Goal: Task Accomplishment & Management: Complete application form

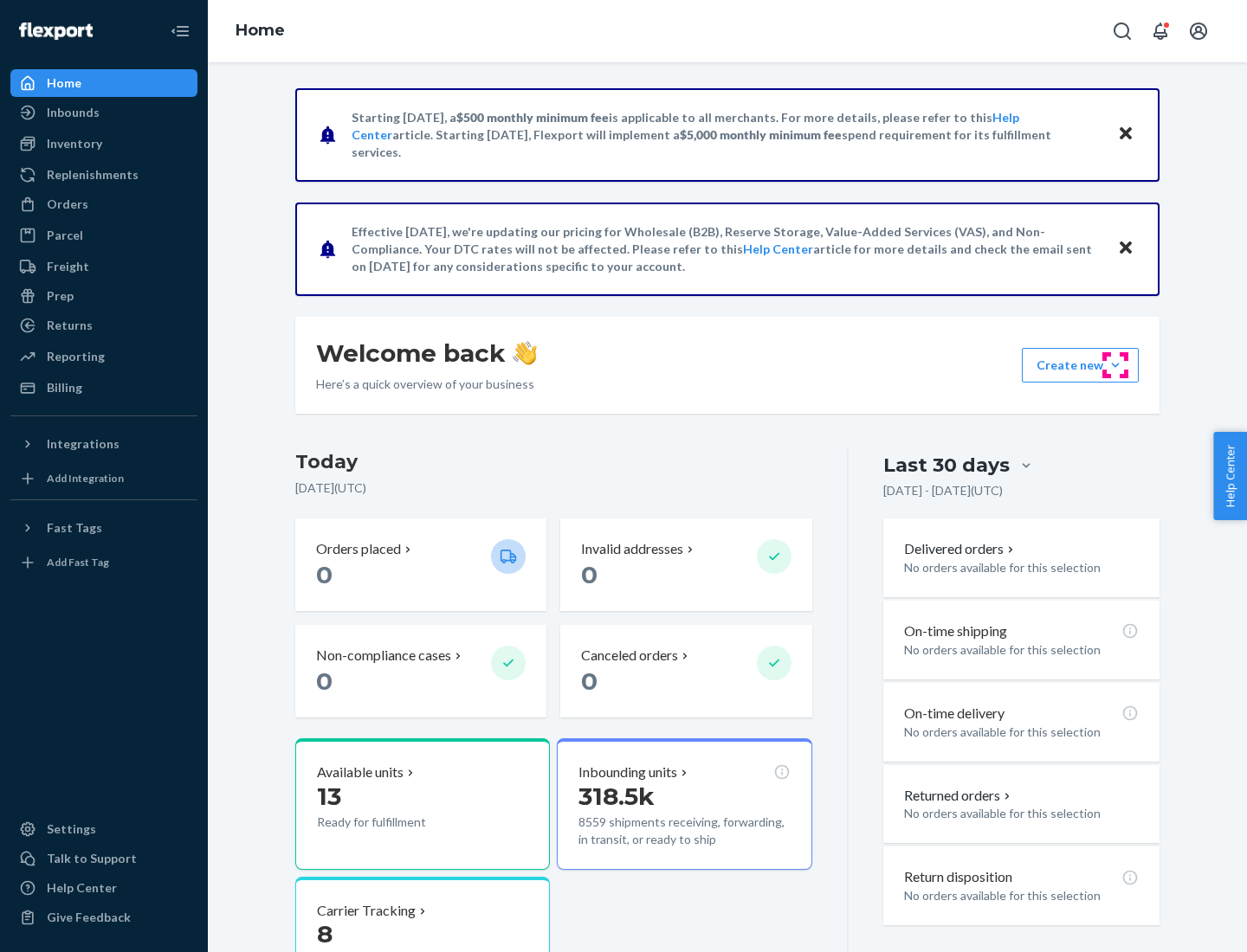
click at [1116, 365] on button "Create new Create new inbound Create new order Create new product" at bounding box center [1081, 364] width 117 height 34
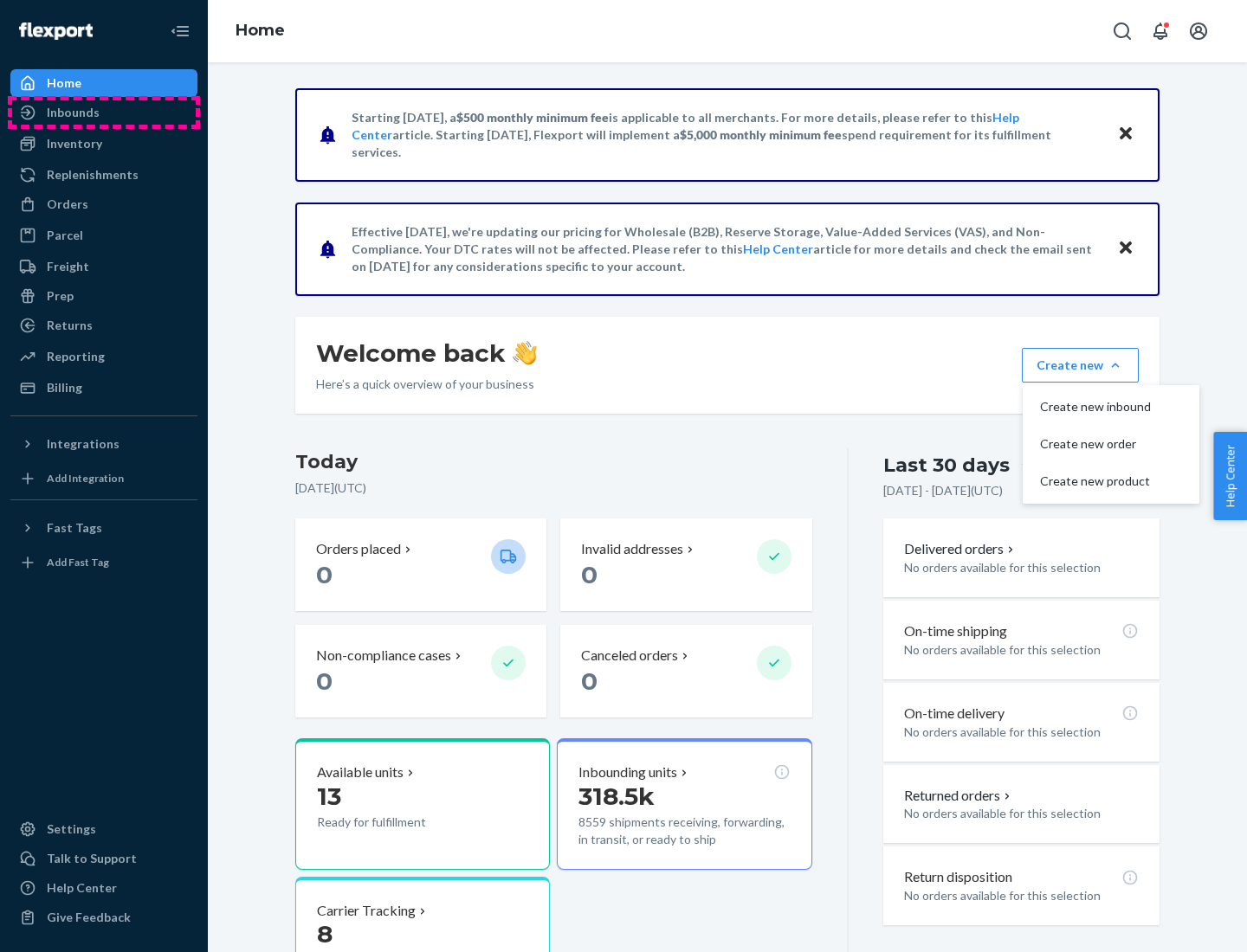
click at [104, 112] on div "Inbounds" at bounding box center [103, 112] width 183 height 25
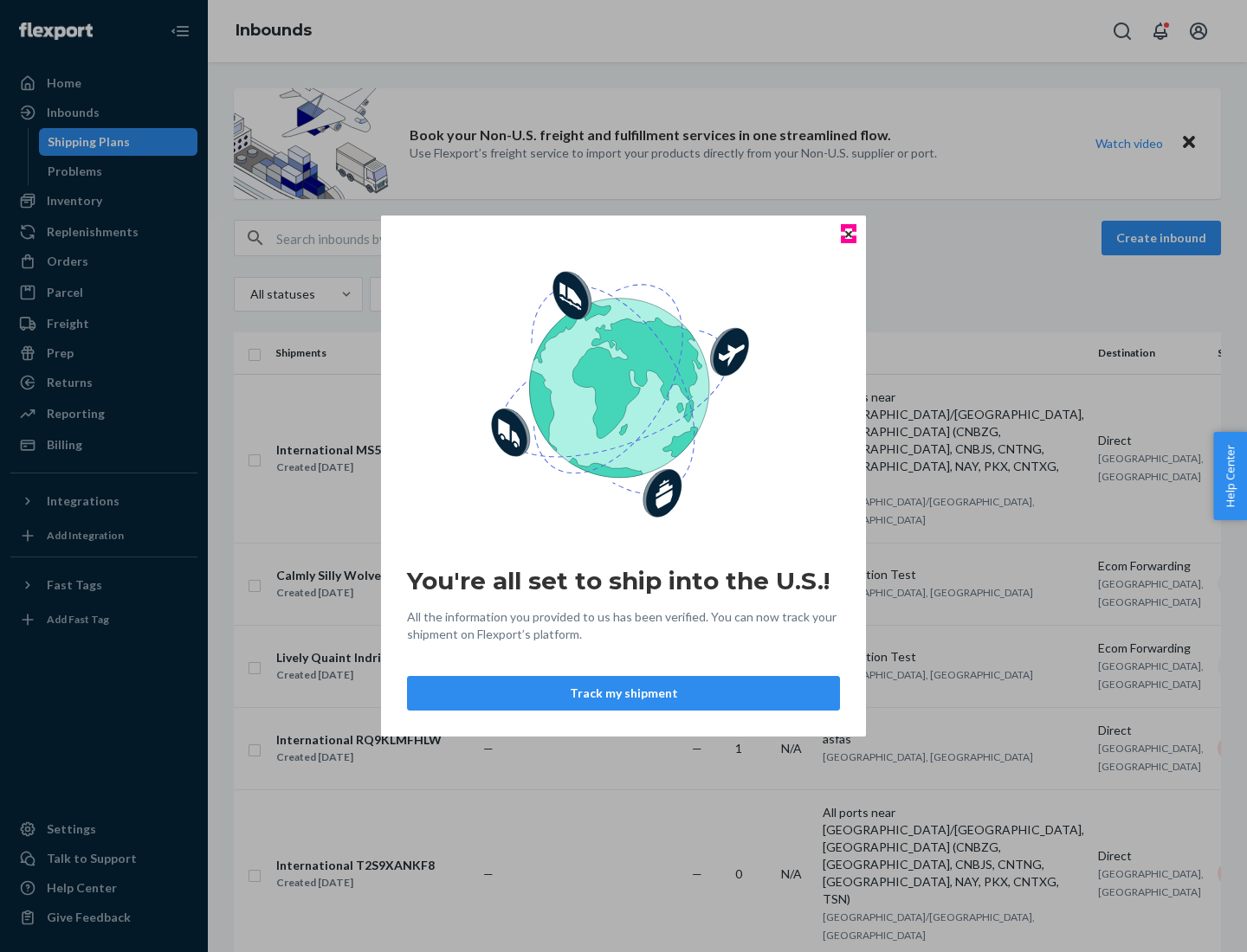
click at [848, 233] on icon "Close" at bounding box center [848, 233] width 7 height 7
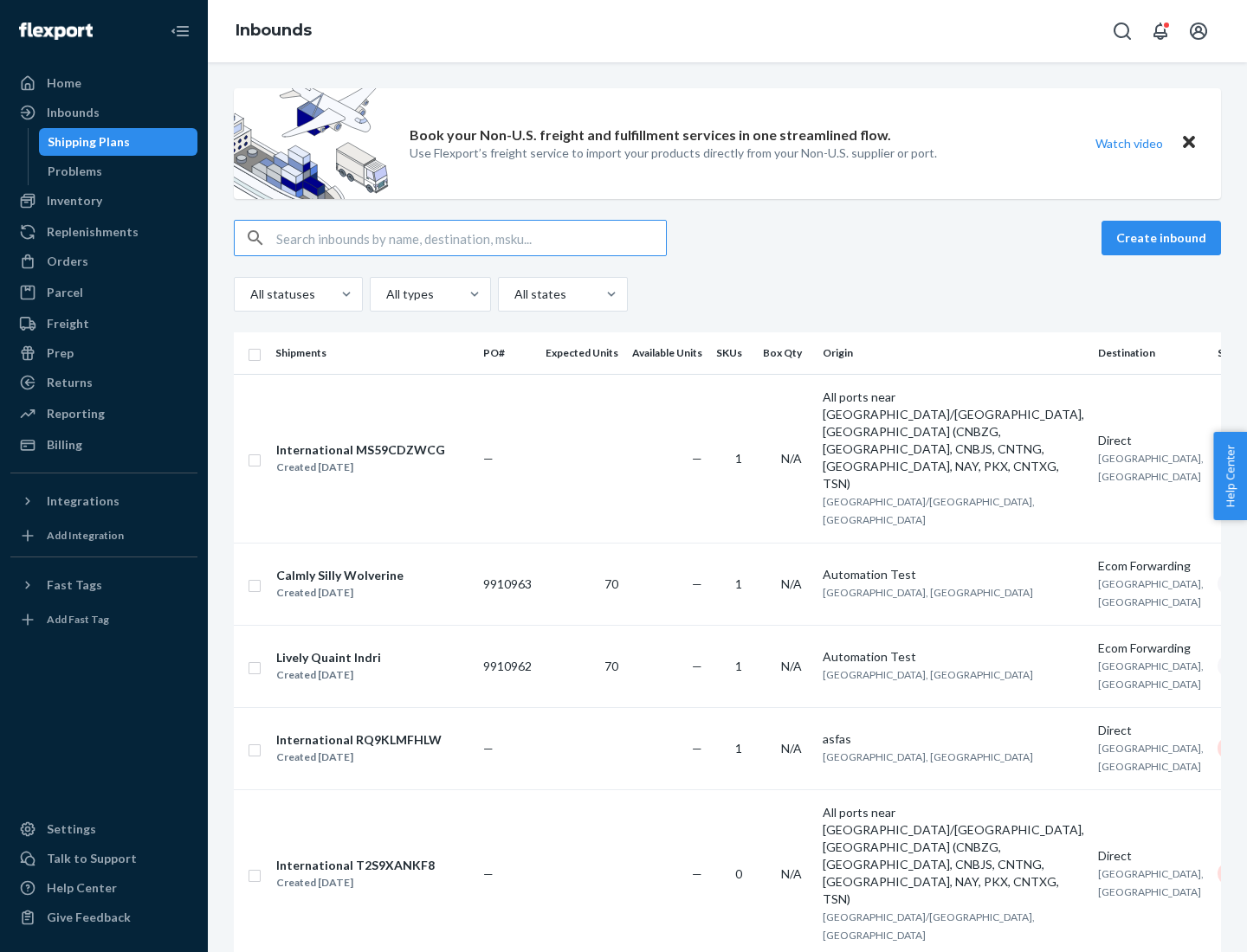
click at [1164, 238] on button "Create inbound" at bounding box center [1160, 237] width 119 height 34
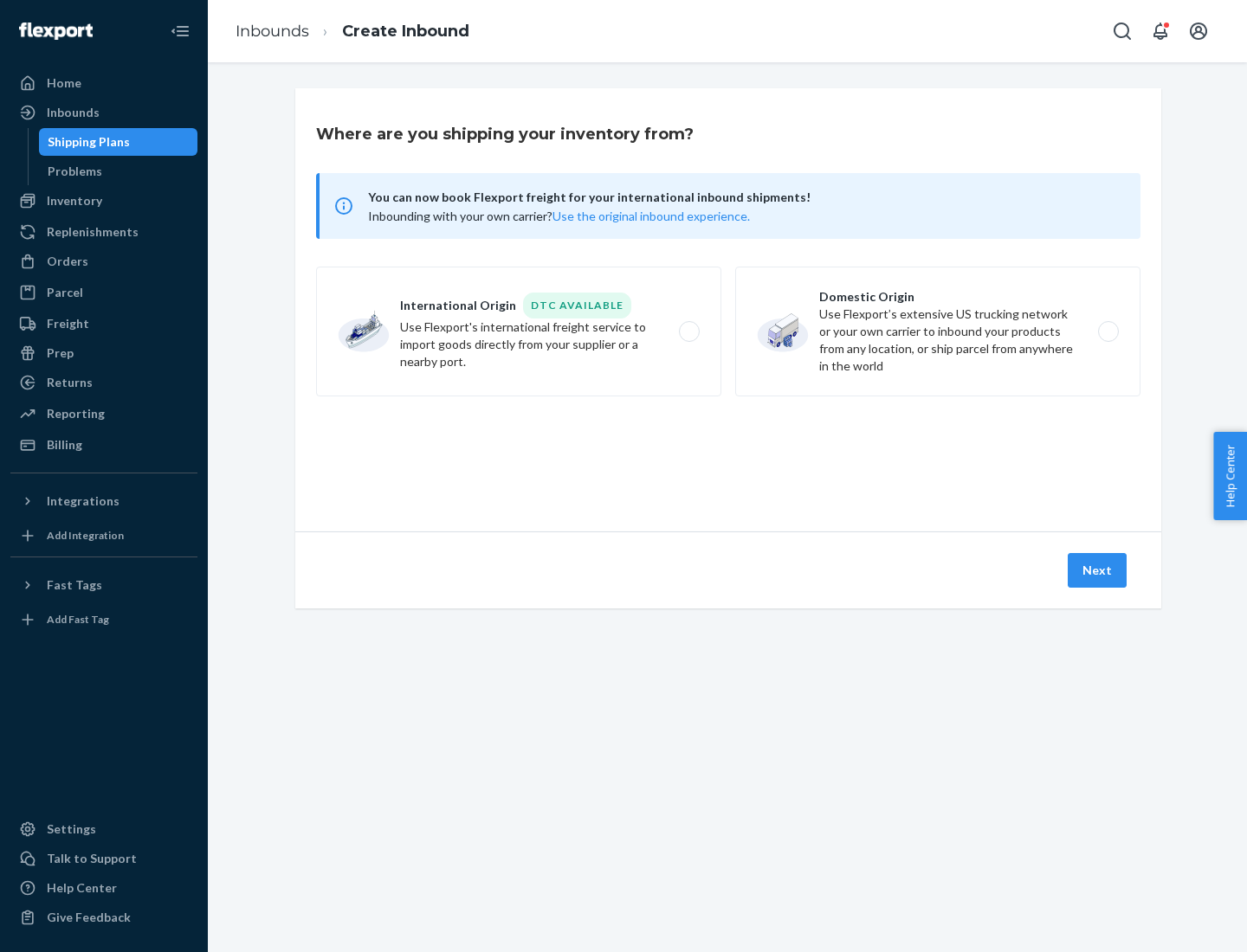
click at [938, 332] on label "Domestic Origin Use Flexport’s extensive US trucking network or your own carrie…" at bounding box center [939, 332] width 406 height 130
click at [1108, 332] on input "Domestic Origin Use Flexport’s extensive US trucking network or your own carrie…" at bounding box center [1113, 331] width 11 height 11
radio input "true"
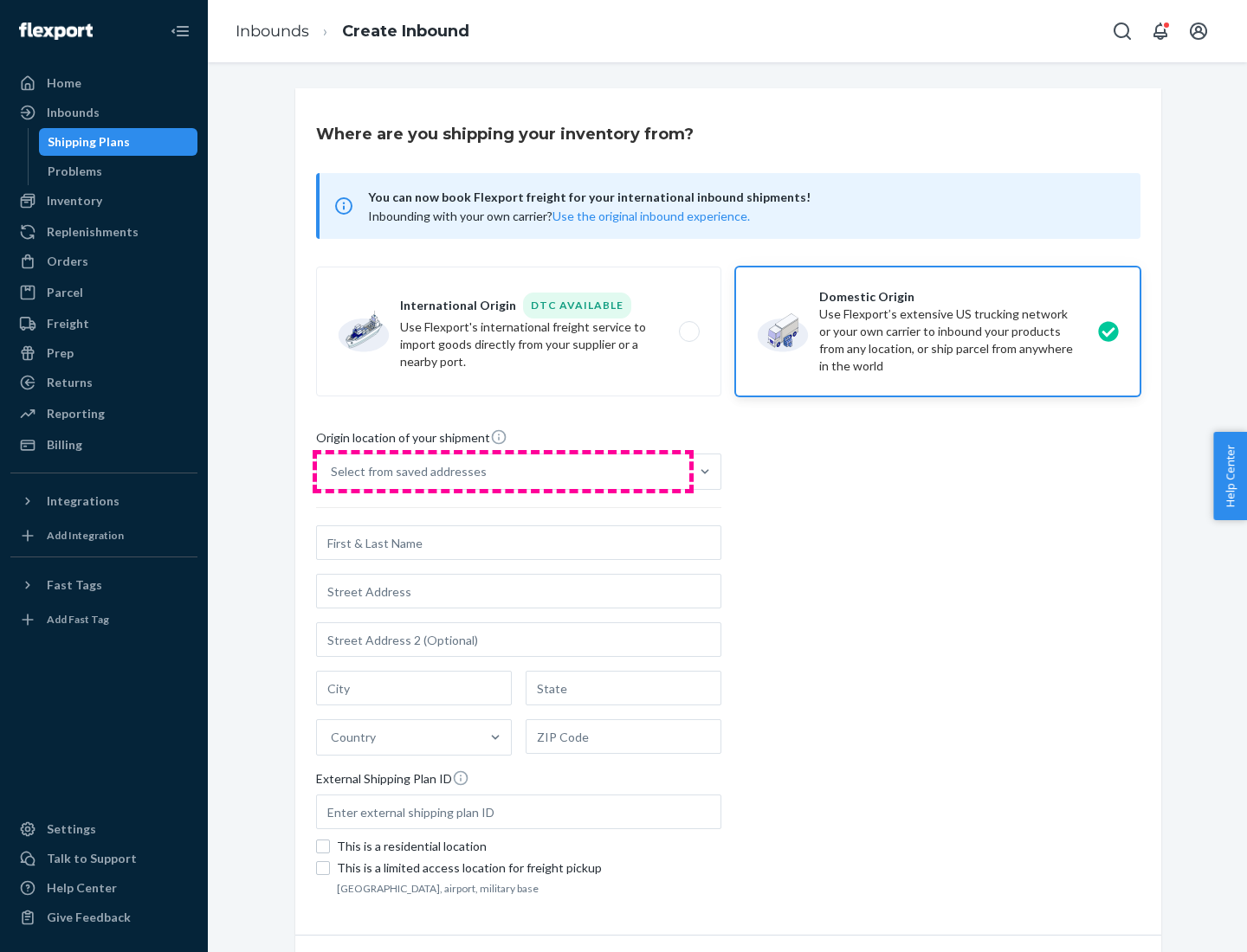
click at [503, 472] on div "Select from saved addresses" at bounding box center [503, 472] width 372 height 34
click at [333, 472] on input "Select from saved addresses" at bounding box center [332, 472] width 2 height 18
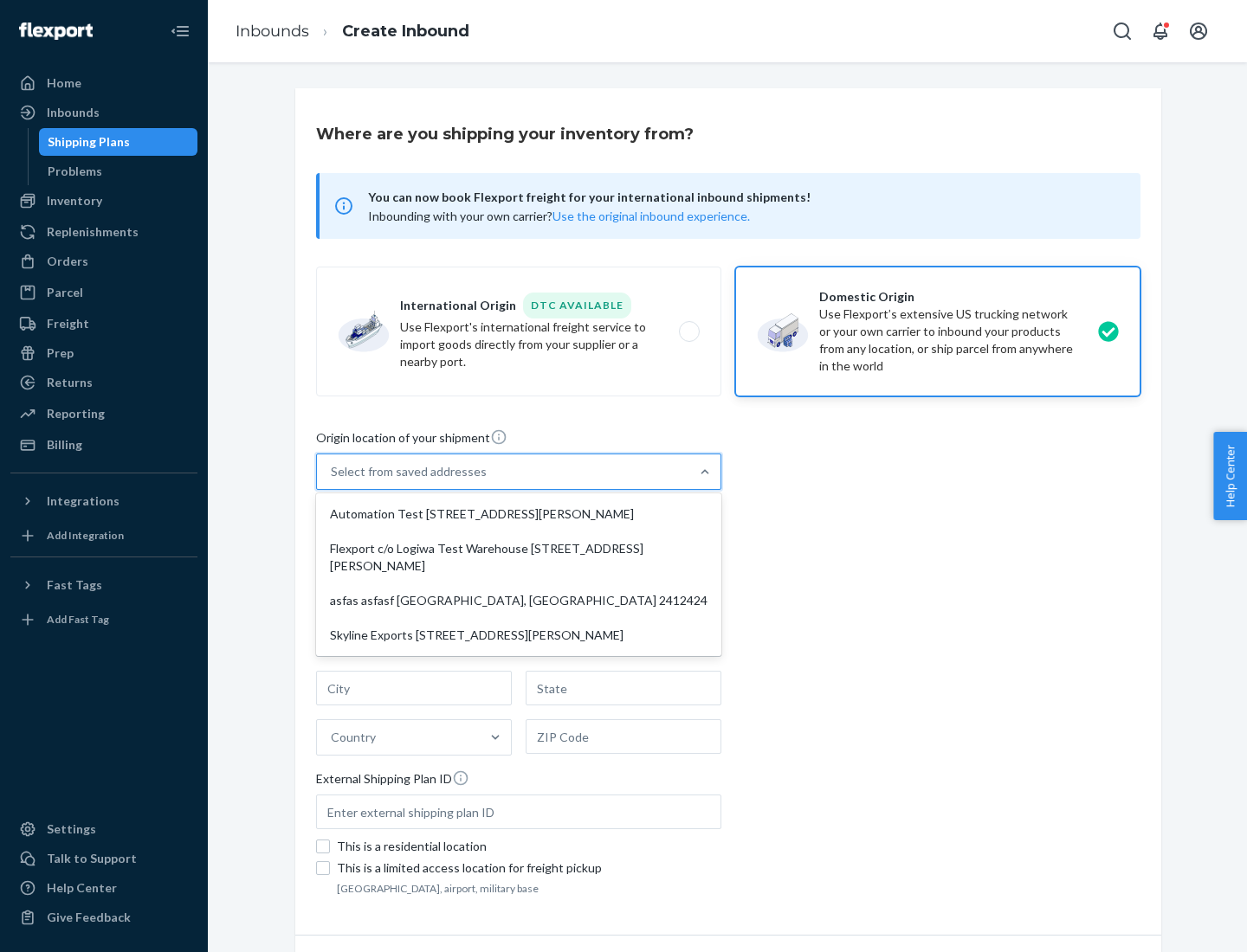
scroll to position [7, 0]
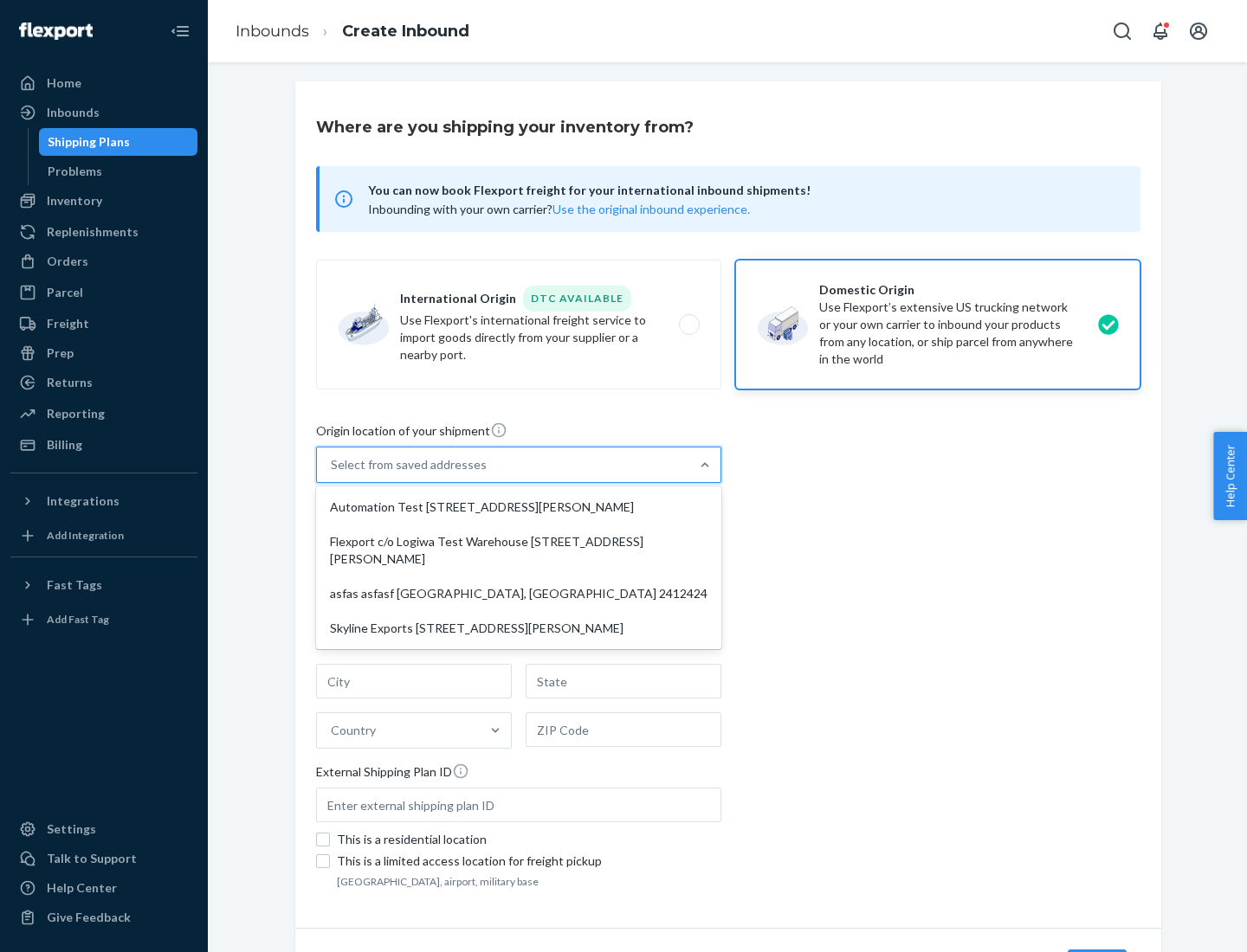
click at [519, 507] on div "Automation Test [STREET_ADDRESS][PERSON_NAME]" at bounding box center [518, 507] width 398 height 34
click at [333, 474] on input "option Automation Test [STREET_ADDRESS][PERSON_NAME] focused, 1 of 4. 4 results…" at bounding box center [332, 465] width 2 height 18
type input "Automation Test"
type input "9th Floor"
type input "[GEOGRAPHIC_DATA]"
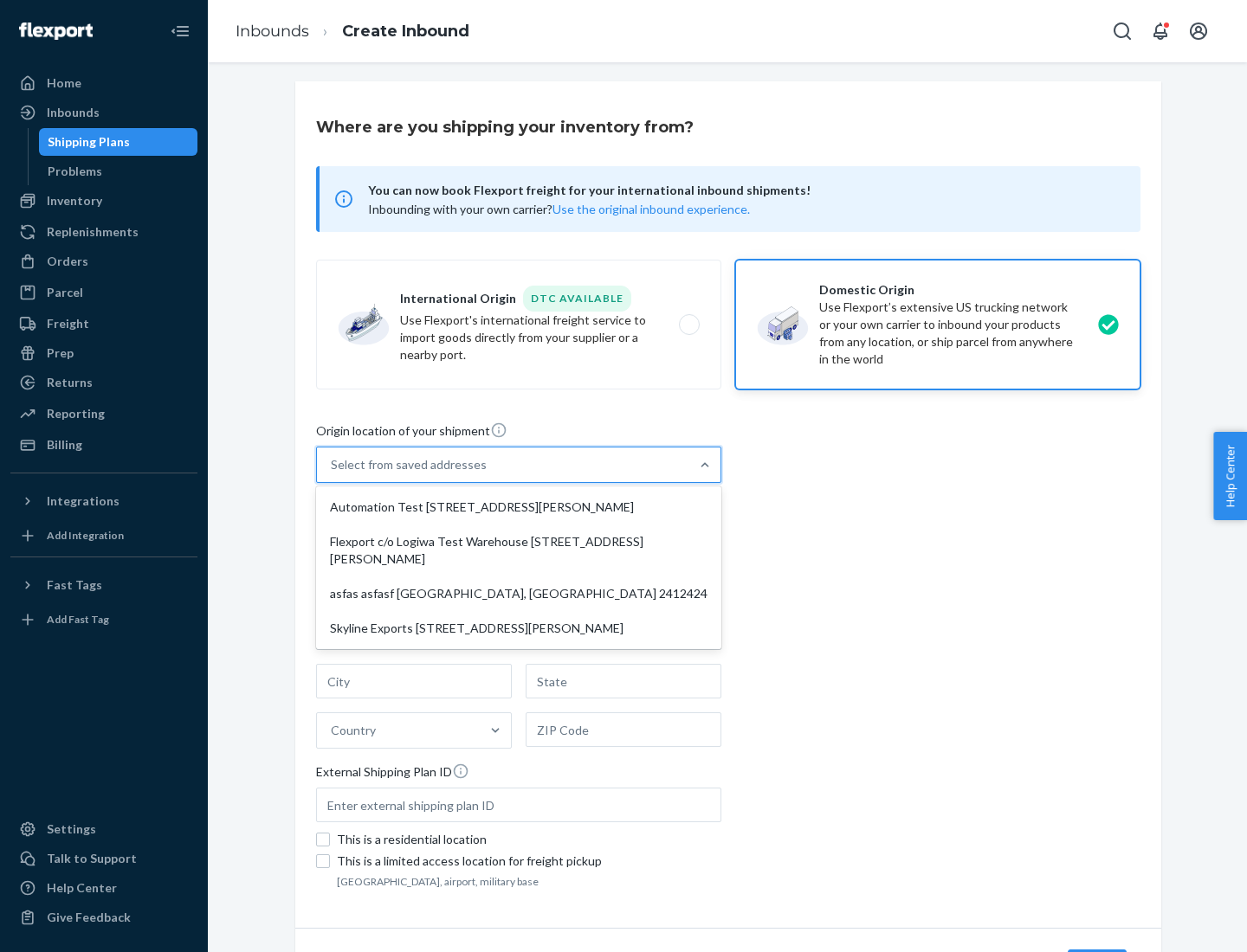
type input "CA"
type input "94104"
type input "[STREET_ADDRESS][PERSON_NAME]"
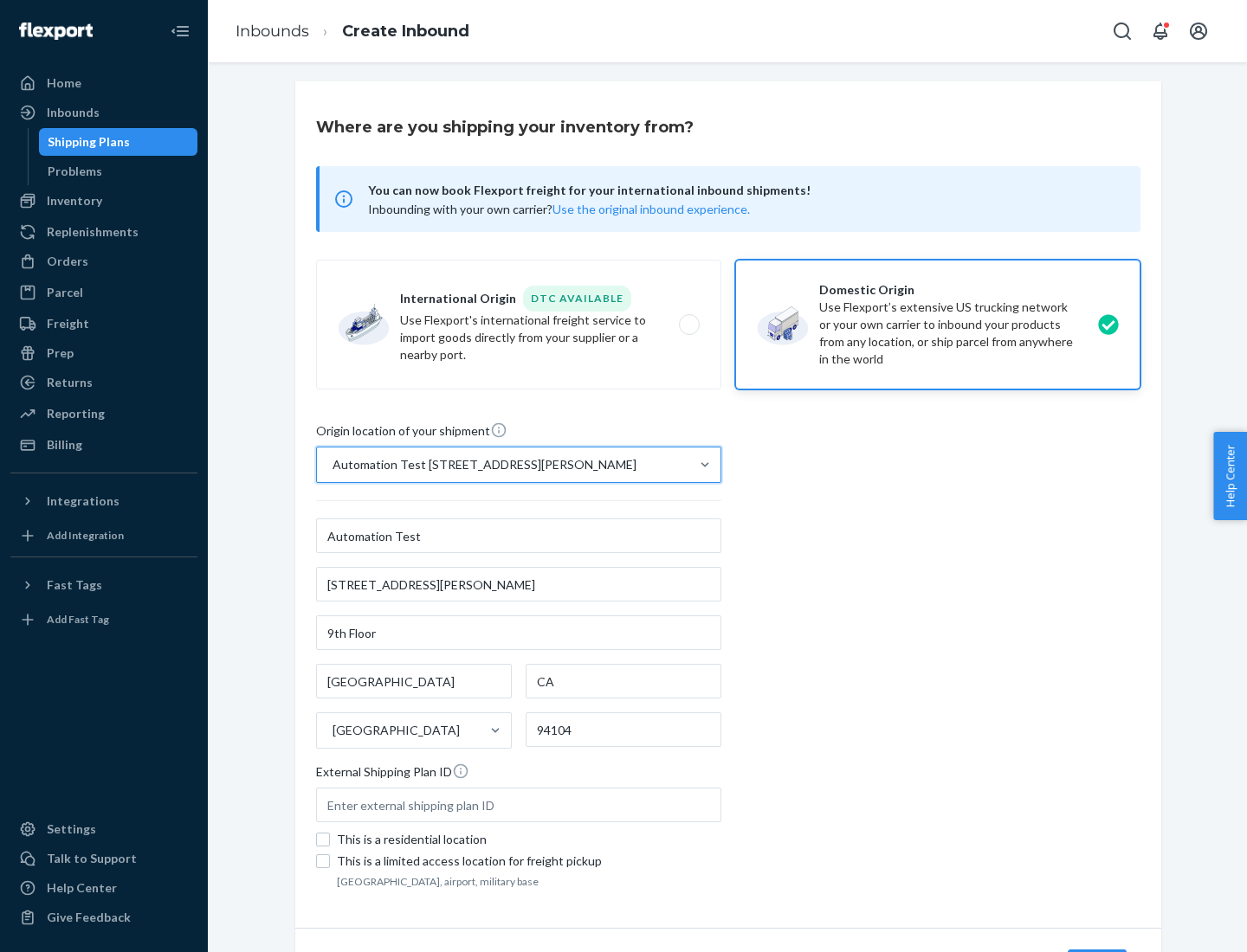
scroll to position [101, 0]
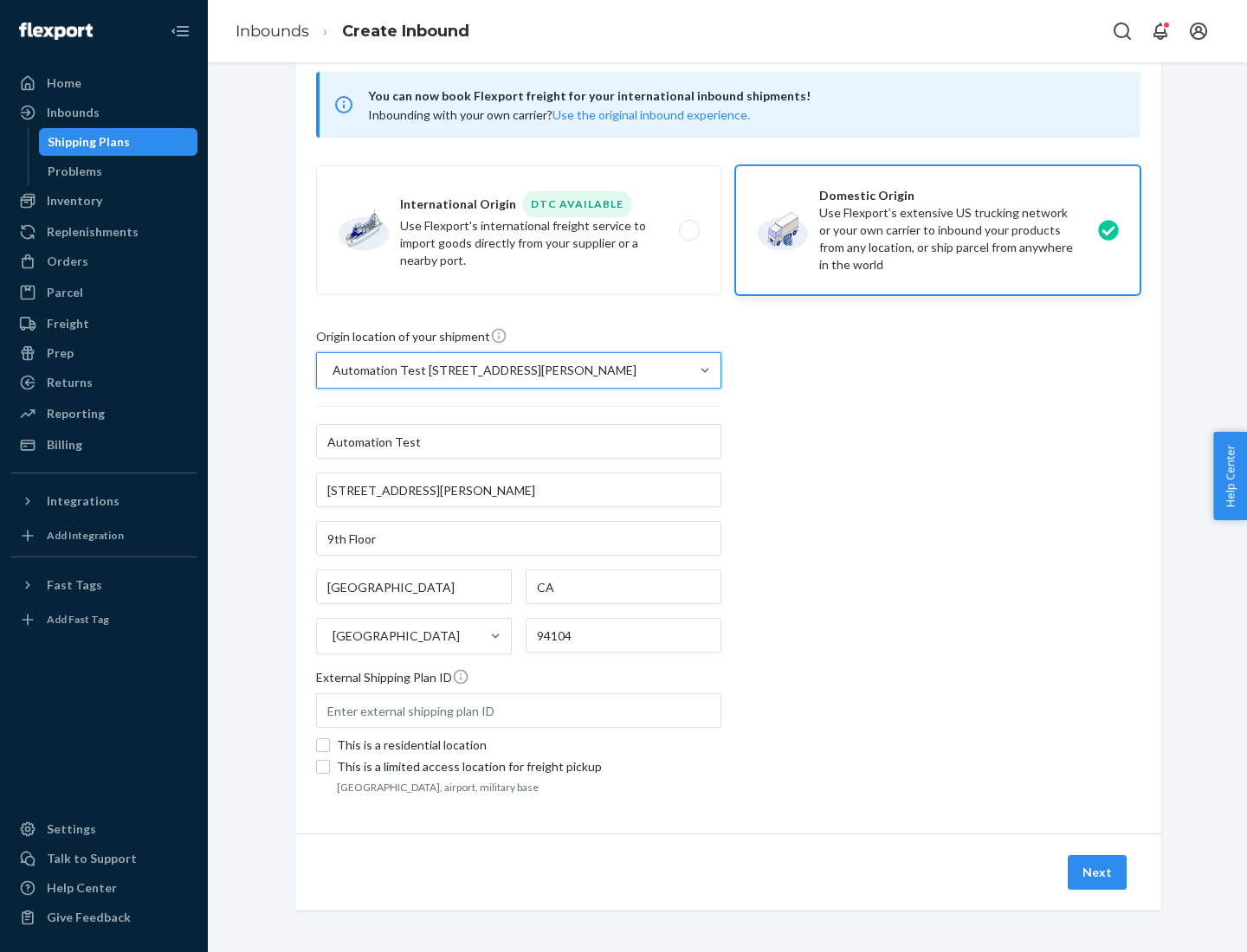
click at [1098, 872] on button "Next" at bounding box center [1097, 872] width 59 height 34
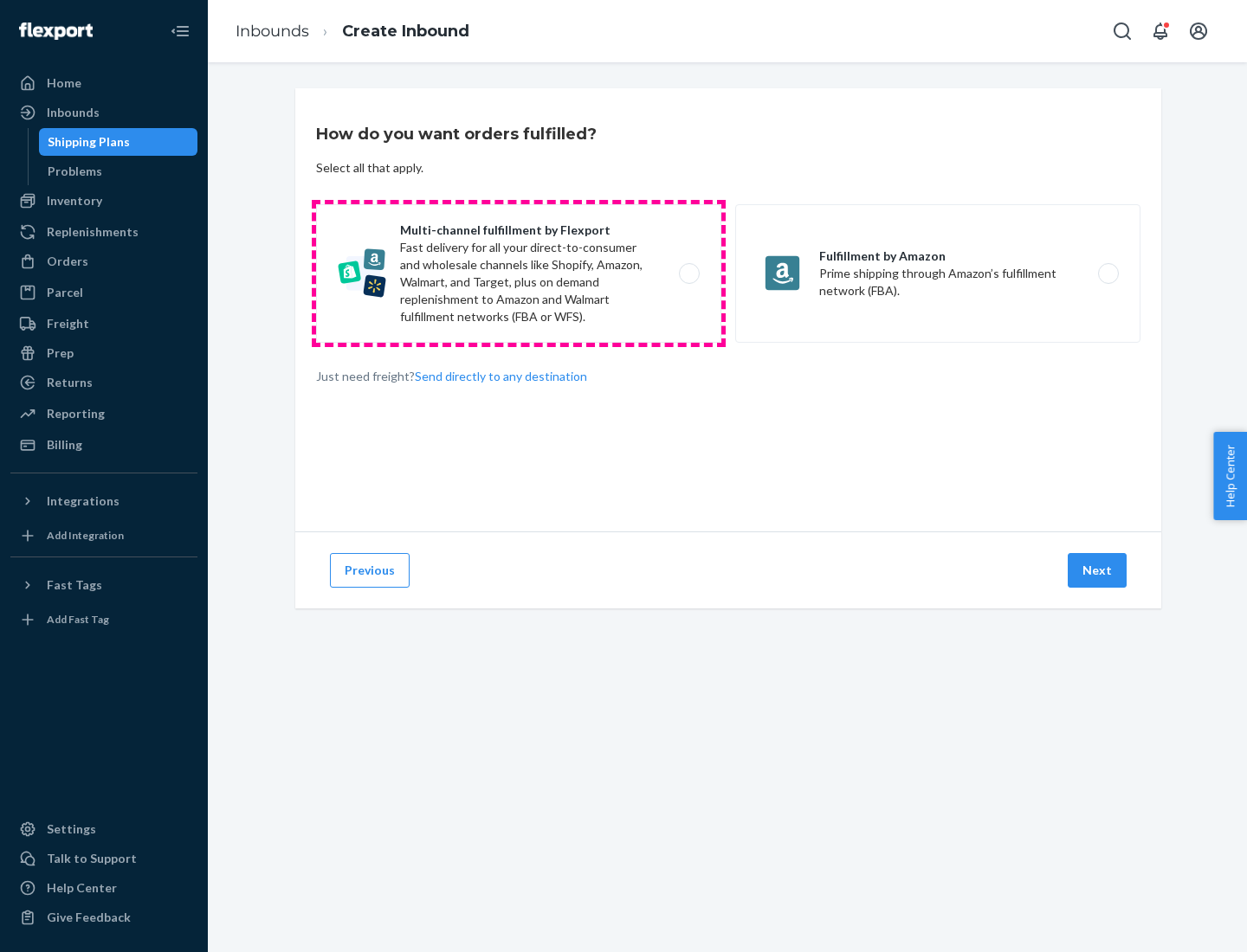
click at [519, 274] on label "Multi-channel fulfillment by Flexport Fast delivery for all your direct-to-cons…" at bounding box center [519, 274] width 406 height 139
click at [689, 274] on input "Multi-channel fulfillment by Flexport Fast delivery for all your direct-to-cons…" at bounding box center [693, 274] width 11 height 11
radio input "true"
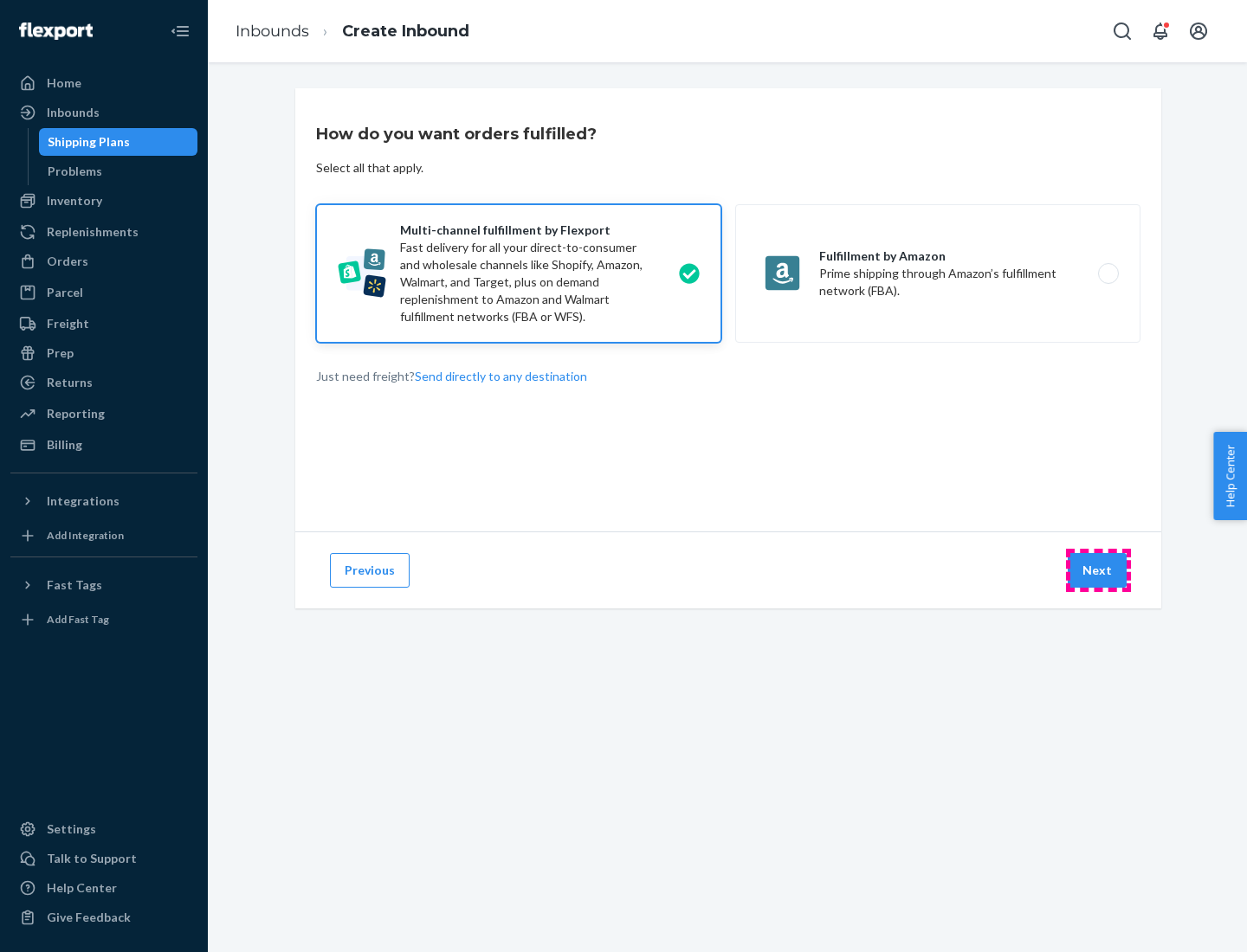
click at [1098, 570] on button "Next" at bounding box center [1097, 570] width 59 height 34
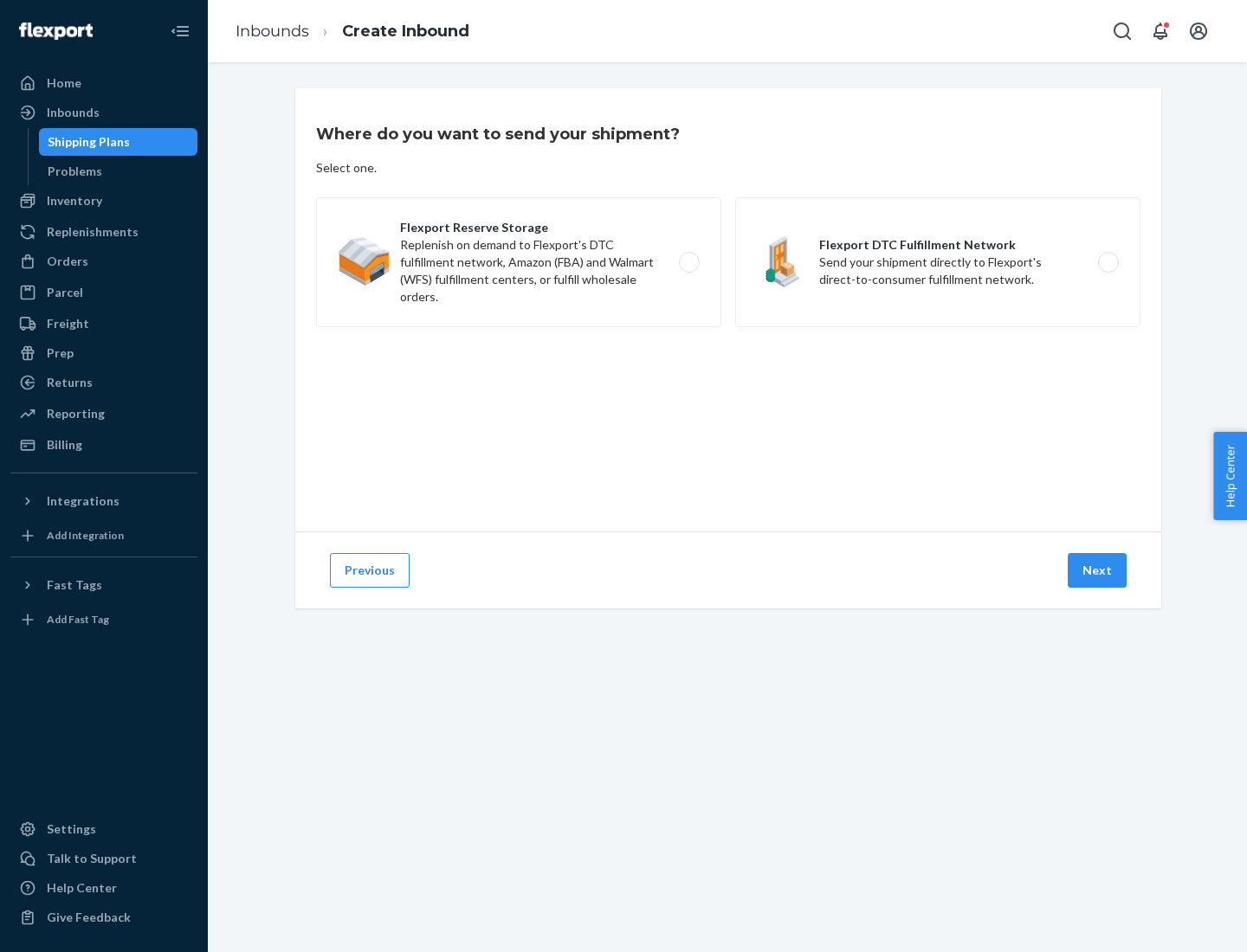
click at [519, 262] on label "Flexport Reserve Storage Replenish on demand to Flexport's DTC fulfillment netw…" at bounding box center [519, 262] width 406 height 130
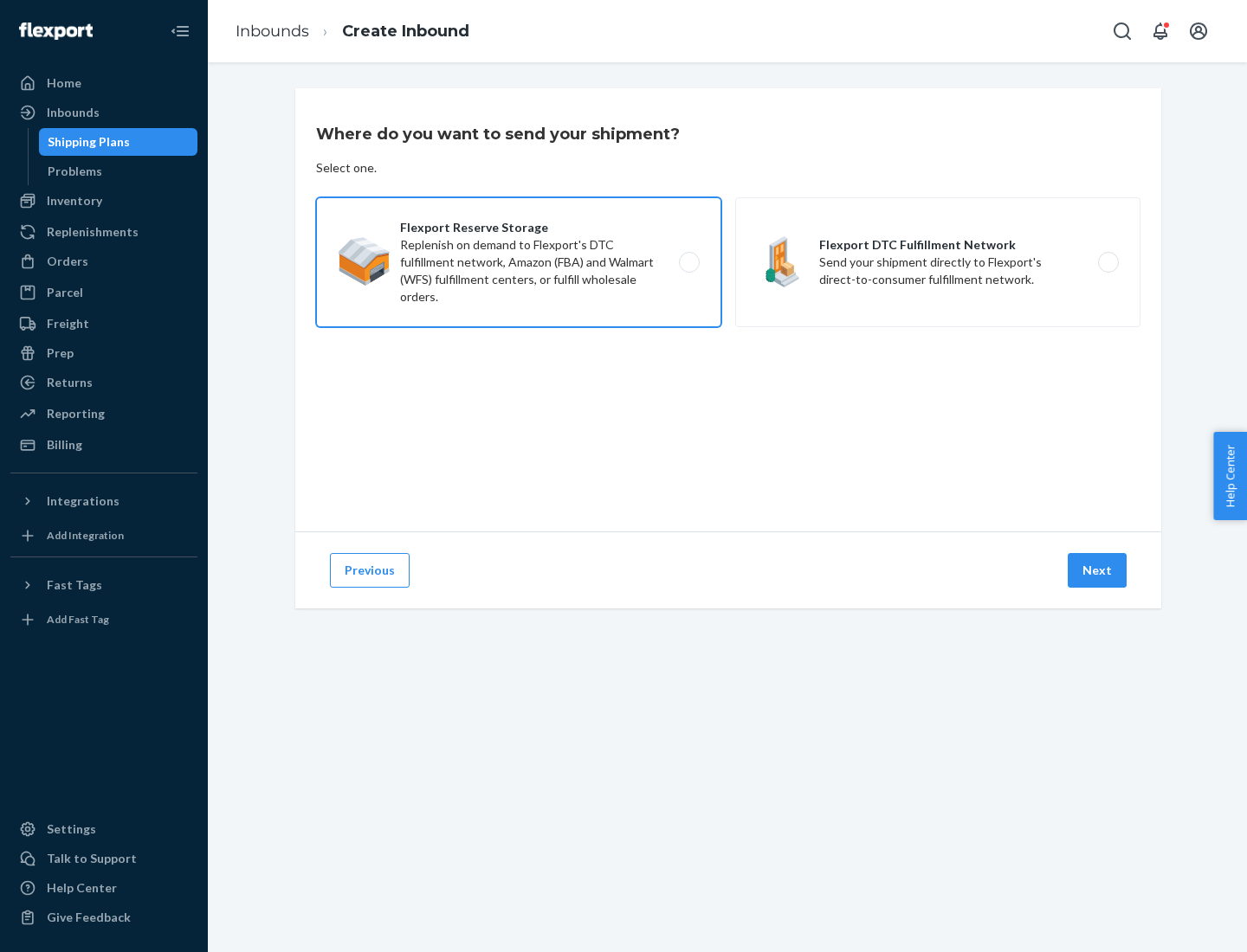
click at [689, 262] on input "Flexport Reserve Storage Replenish on demand to Flexport's DTC fulfillment netw…" at bounding box center [693, 262] width 11 height 11
radio input "true"
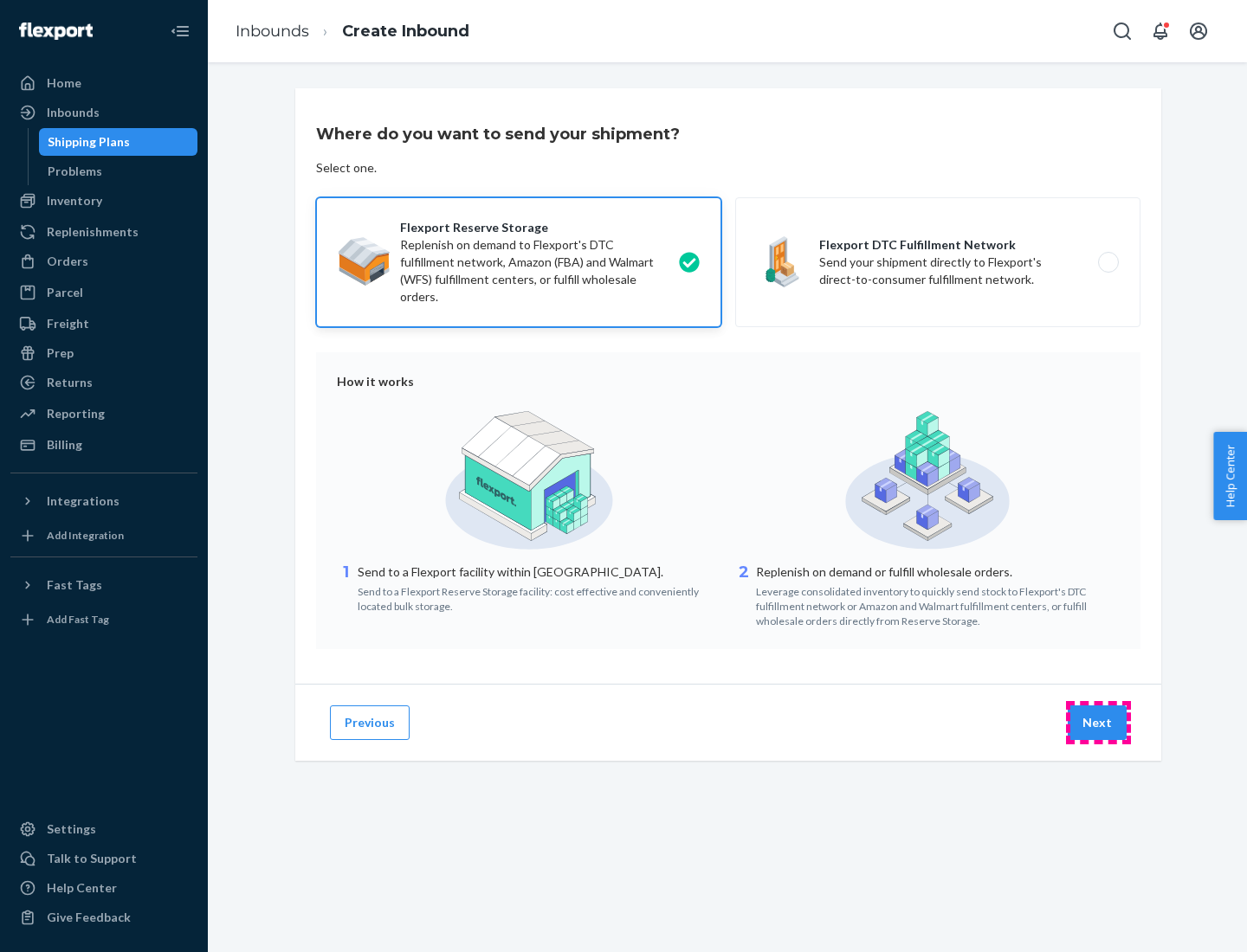
click at [1098, 723] on button "Next" at bounding box center [1097, 723] width 59 height 34
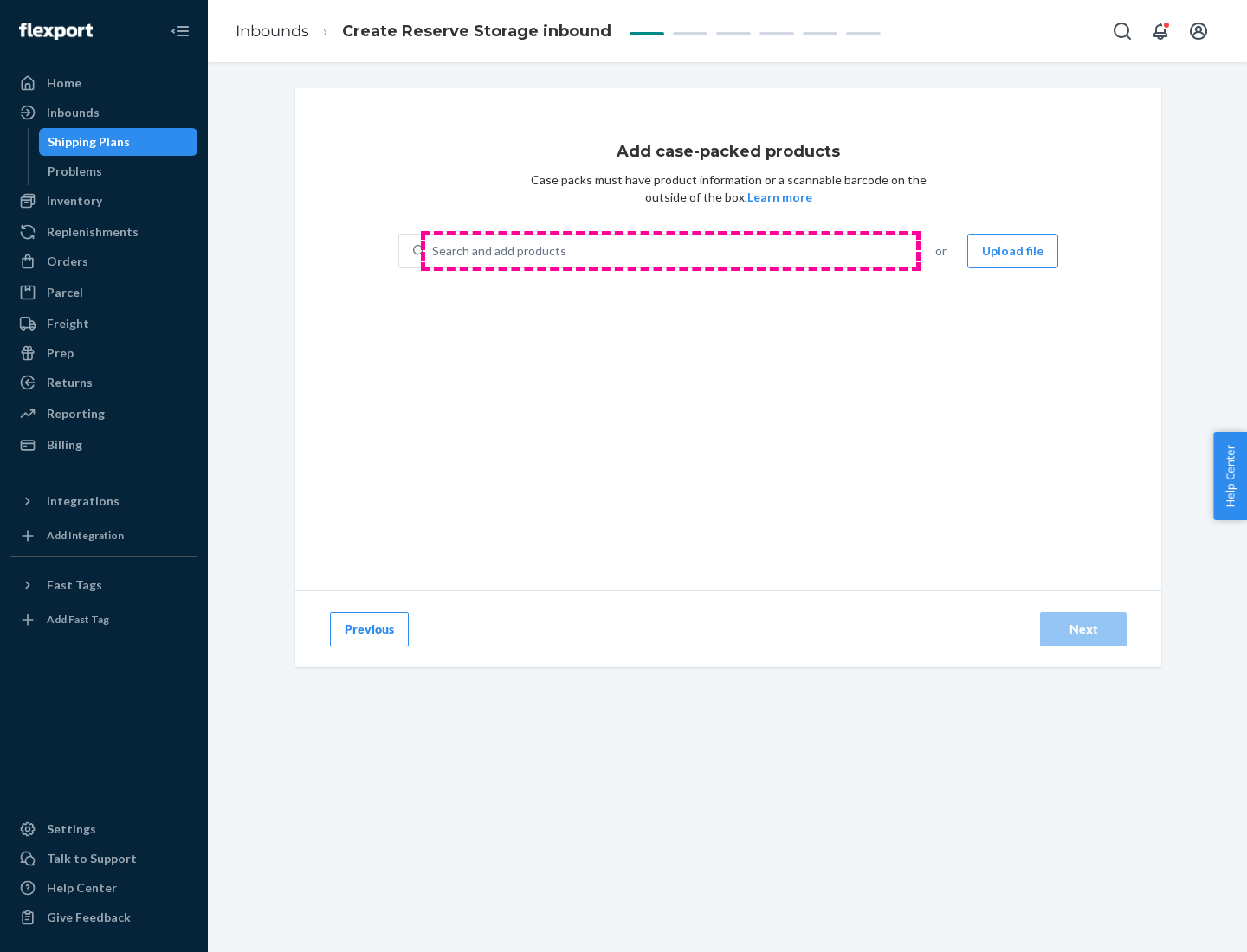
click at [671, 251] on div "Search and add products" at bounding box center [670, 251] width 489 height 32
click at [434, 251] on input "Search and add products" at bounding box center [433, 251] width 2 height 18
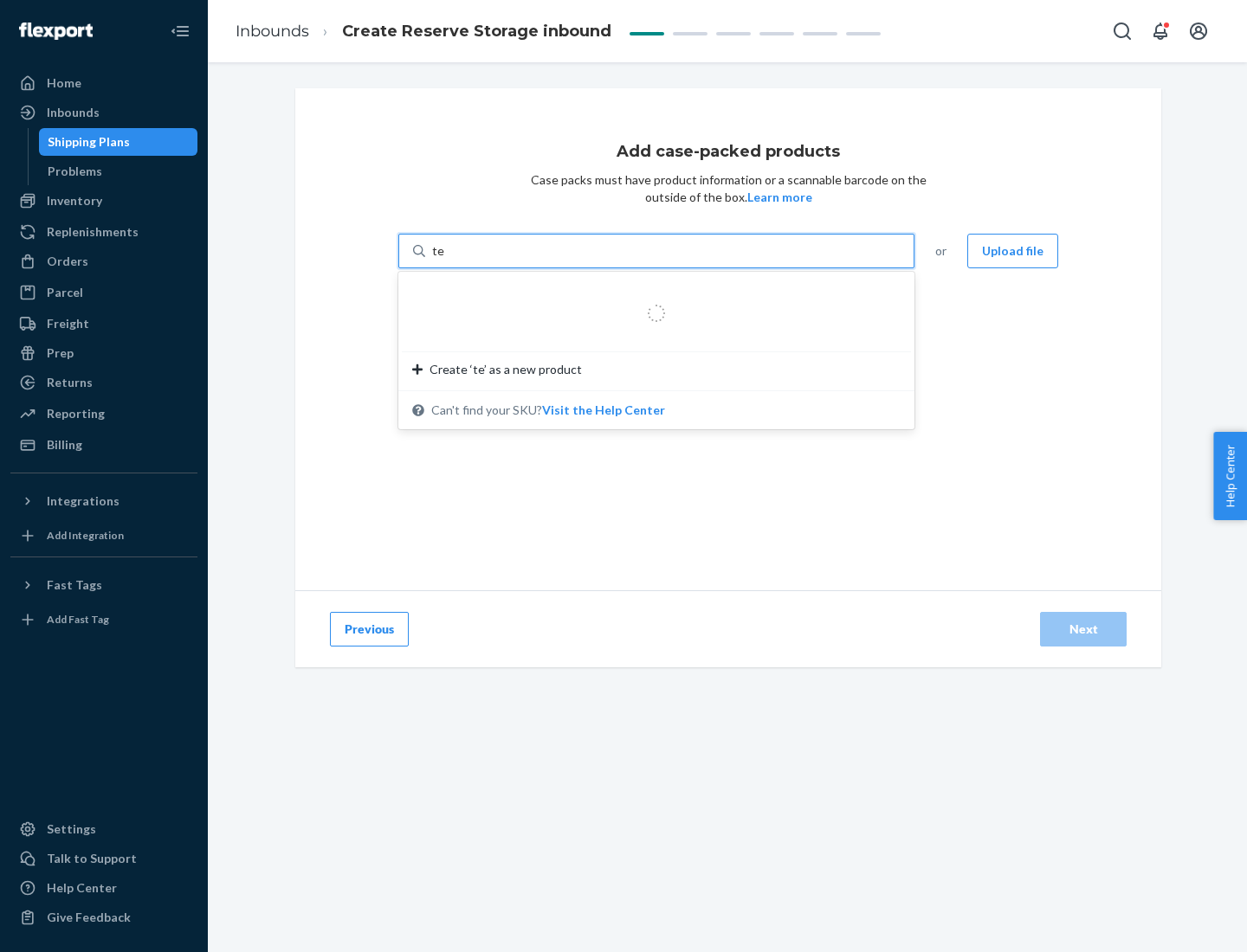
type input "test-syn"
click at [650, 292] on div "test - syn - test" at bounding box center [650, 292] width 475 height 18
click at [477, 260] on input "test-syn" at bounding box center [455, 251] width 45 height 18
type input "1"
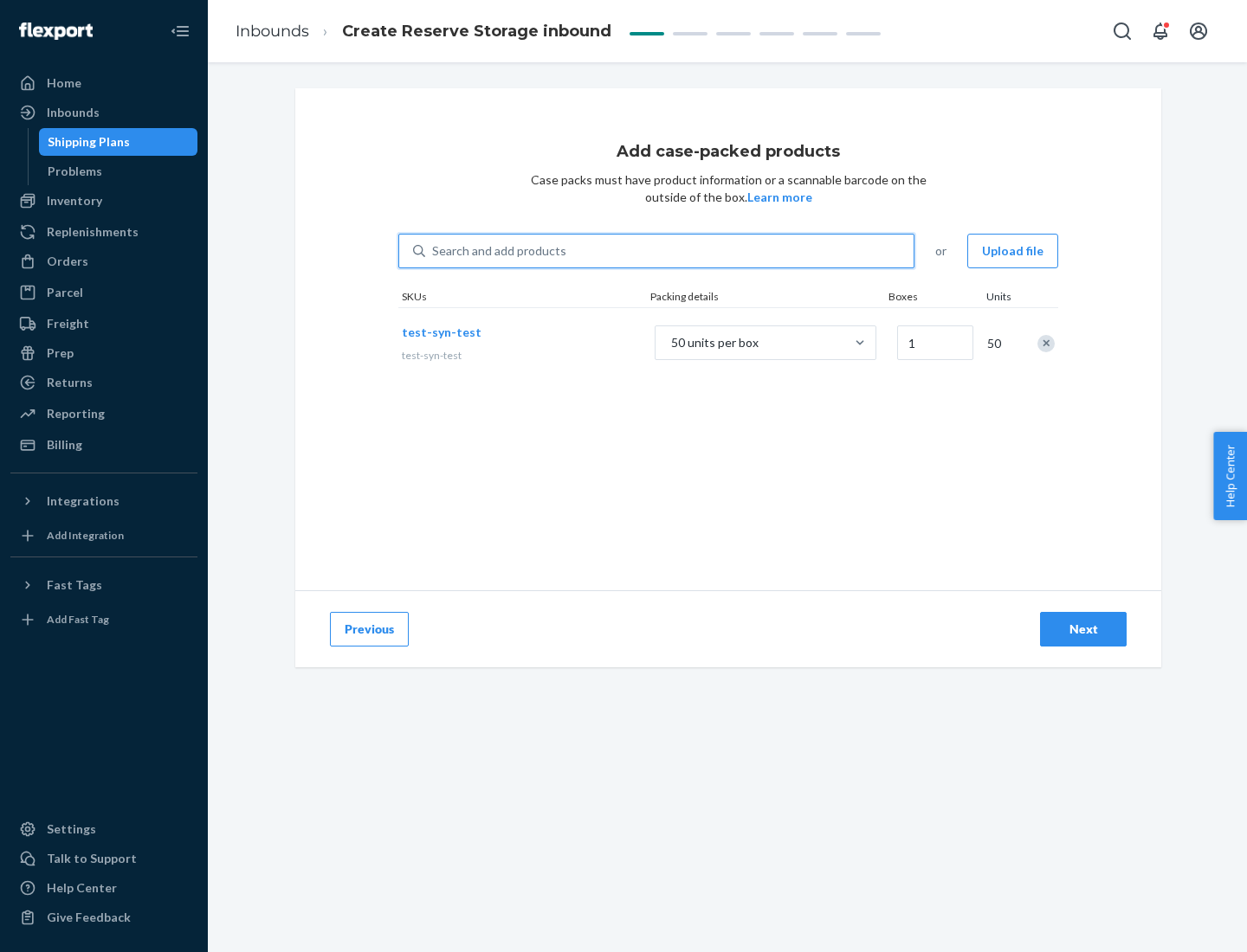
click at [1083, 629] on div "Next" at bounding box center [1083, 629] width 57 height 18
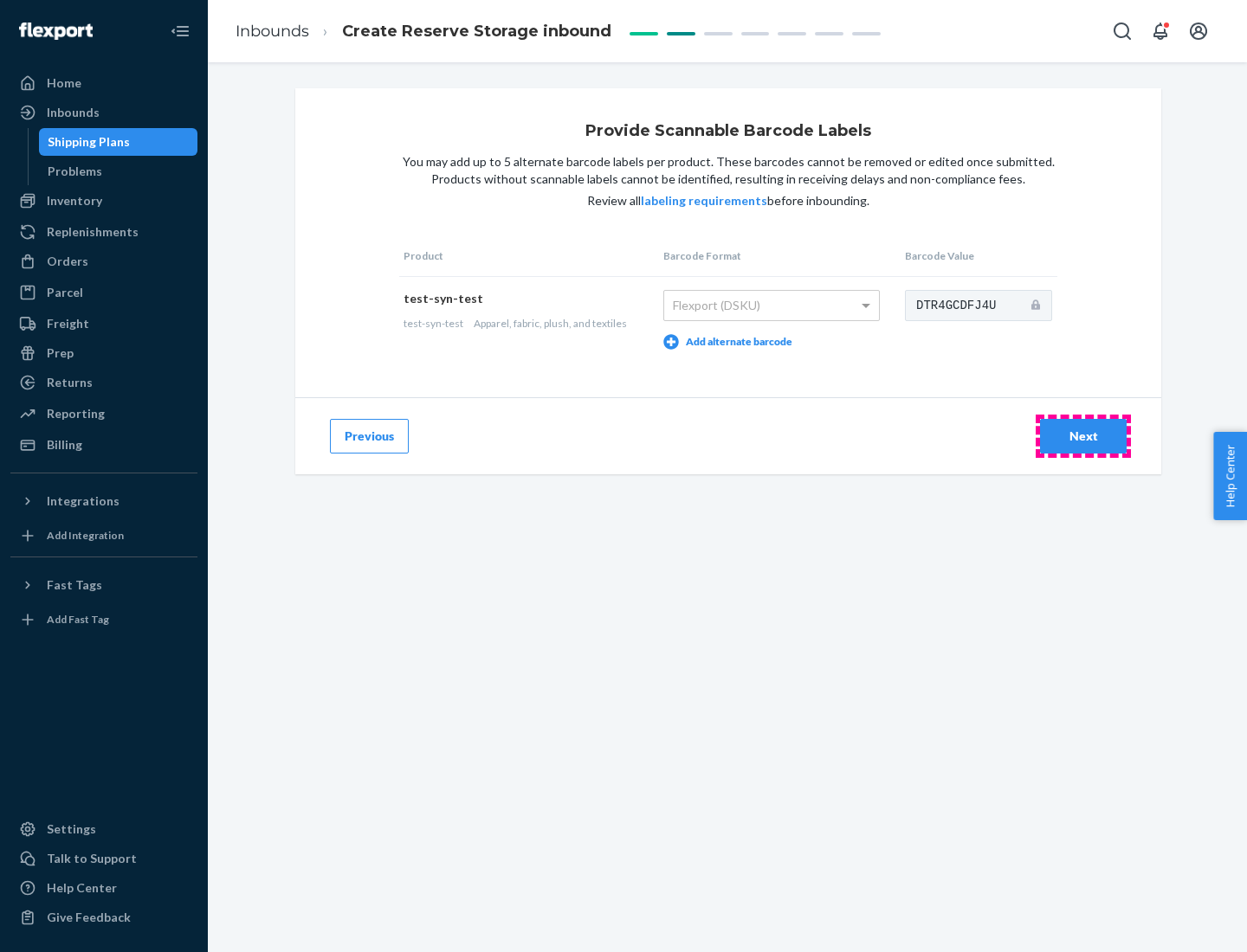
click at [1083, 435] on div "Next" at bounding box center [1083, 436] width 57 height 18
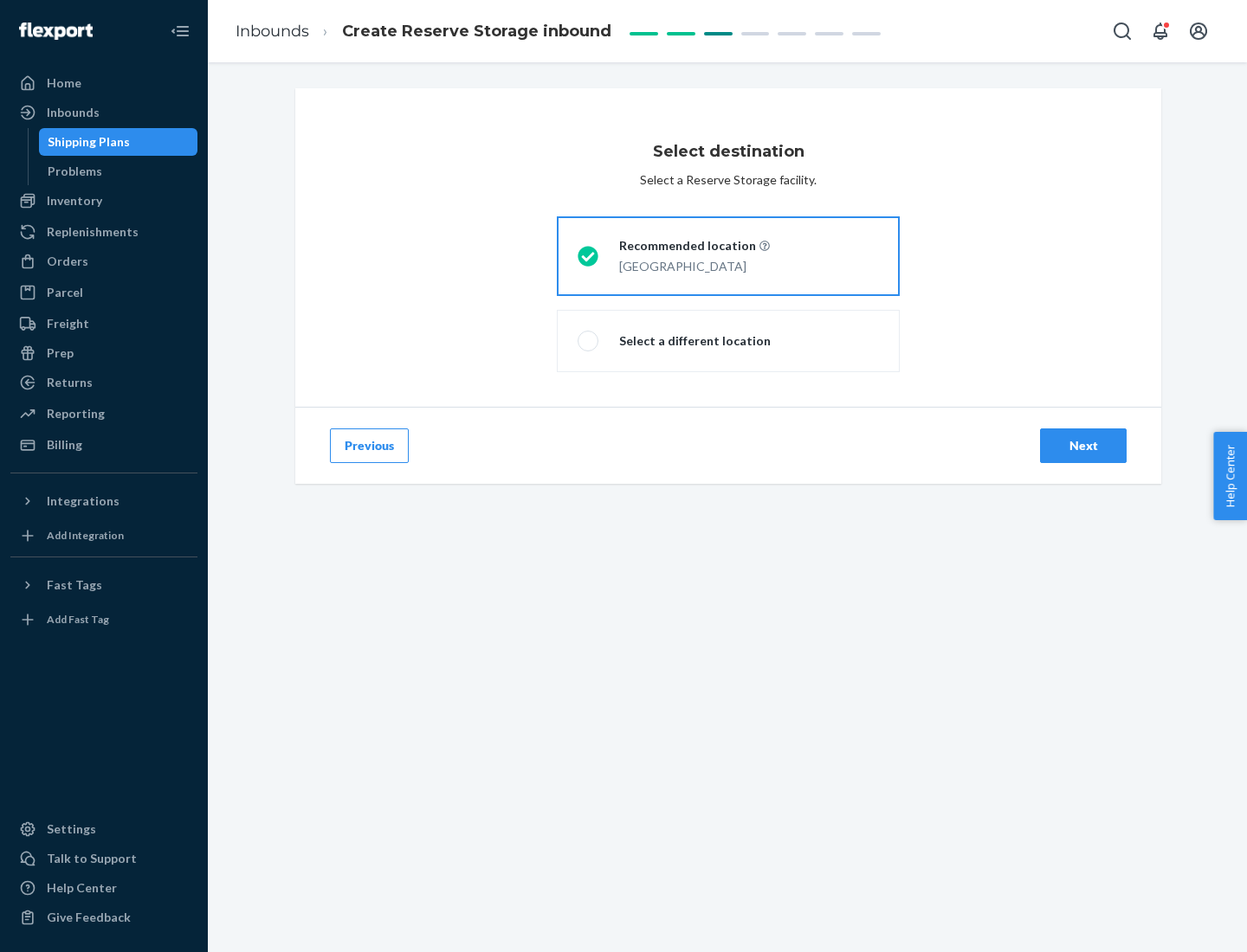
click at [1083, 446] on div "Next" at bounding box center [1083, 446] width 57 height 18
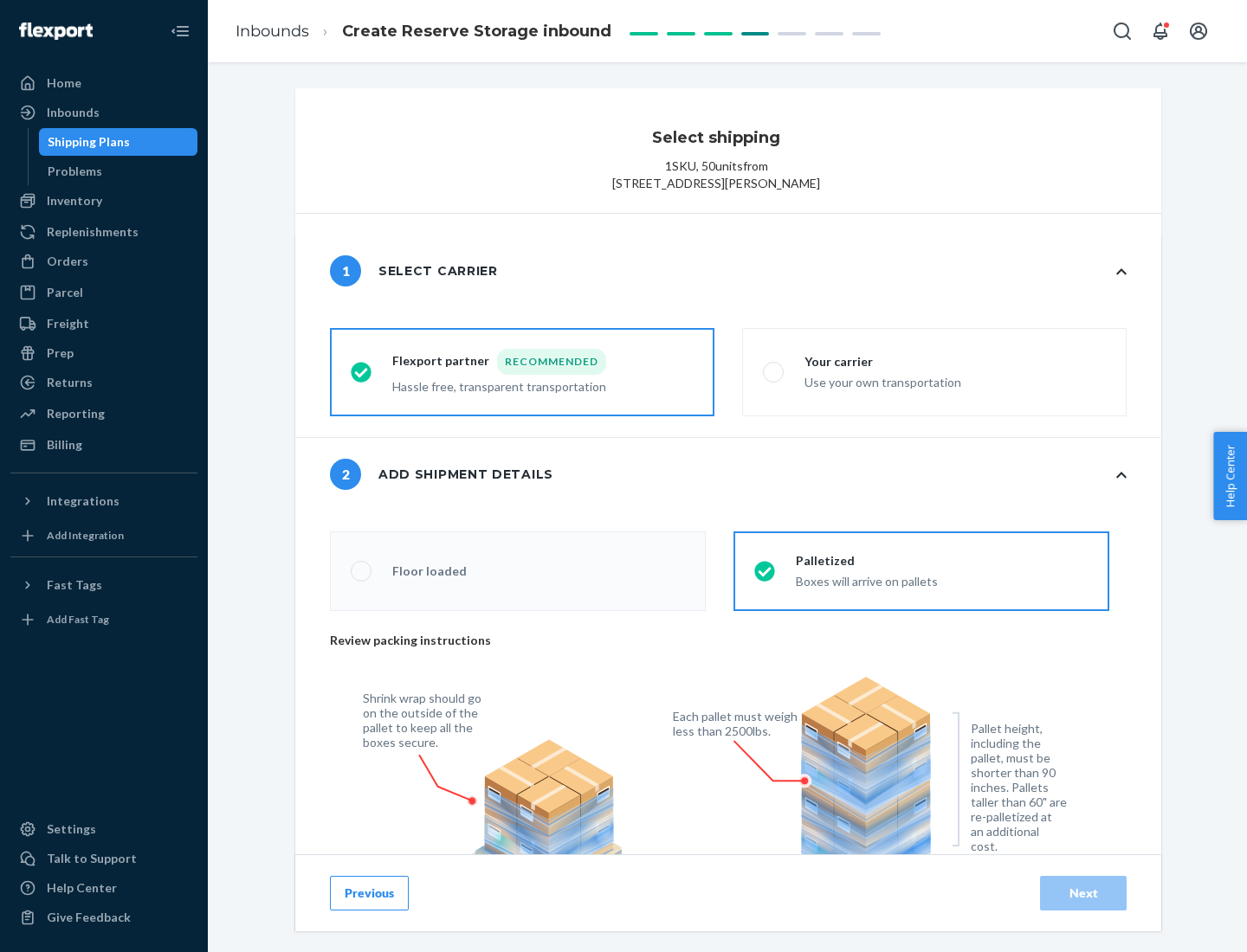
radio input "false"
type input "1"
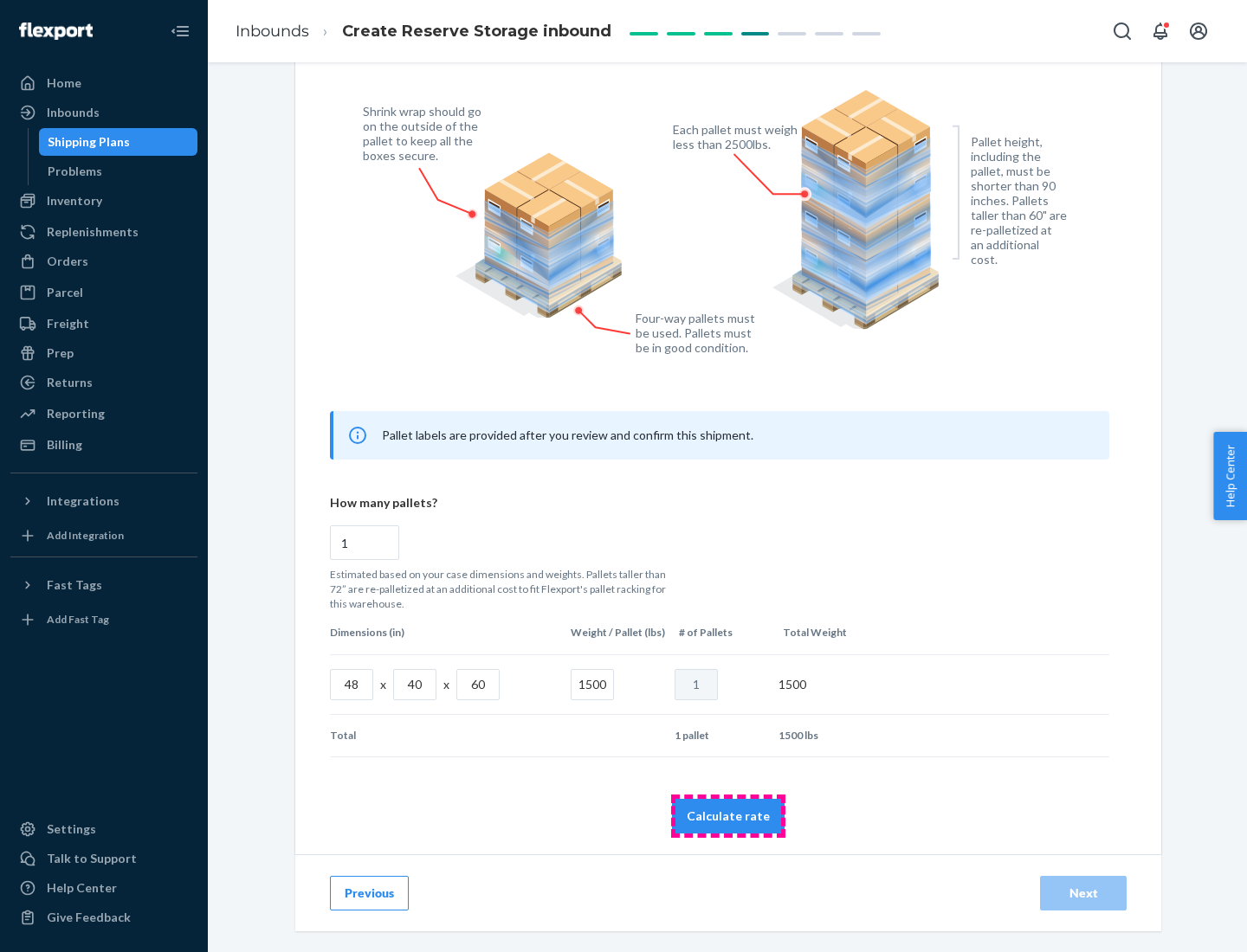
click at [728, 815] on button "Calculate rate" at bounding box center [728, 816] width 112 height 34
radio input "false"
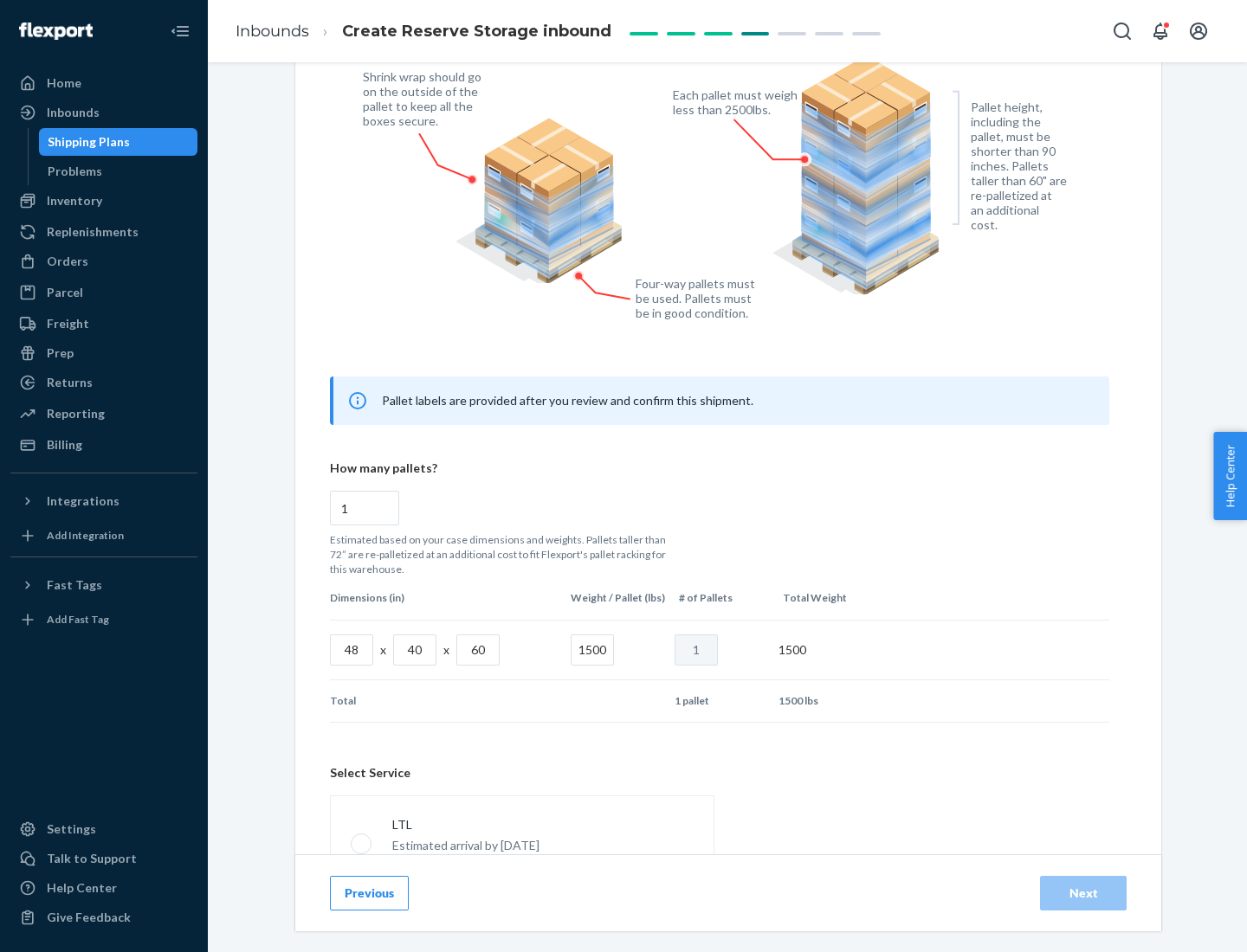
scroll to position [765, 0]
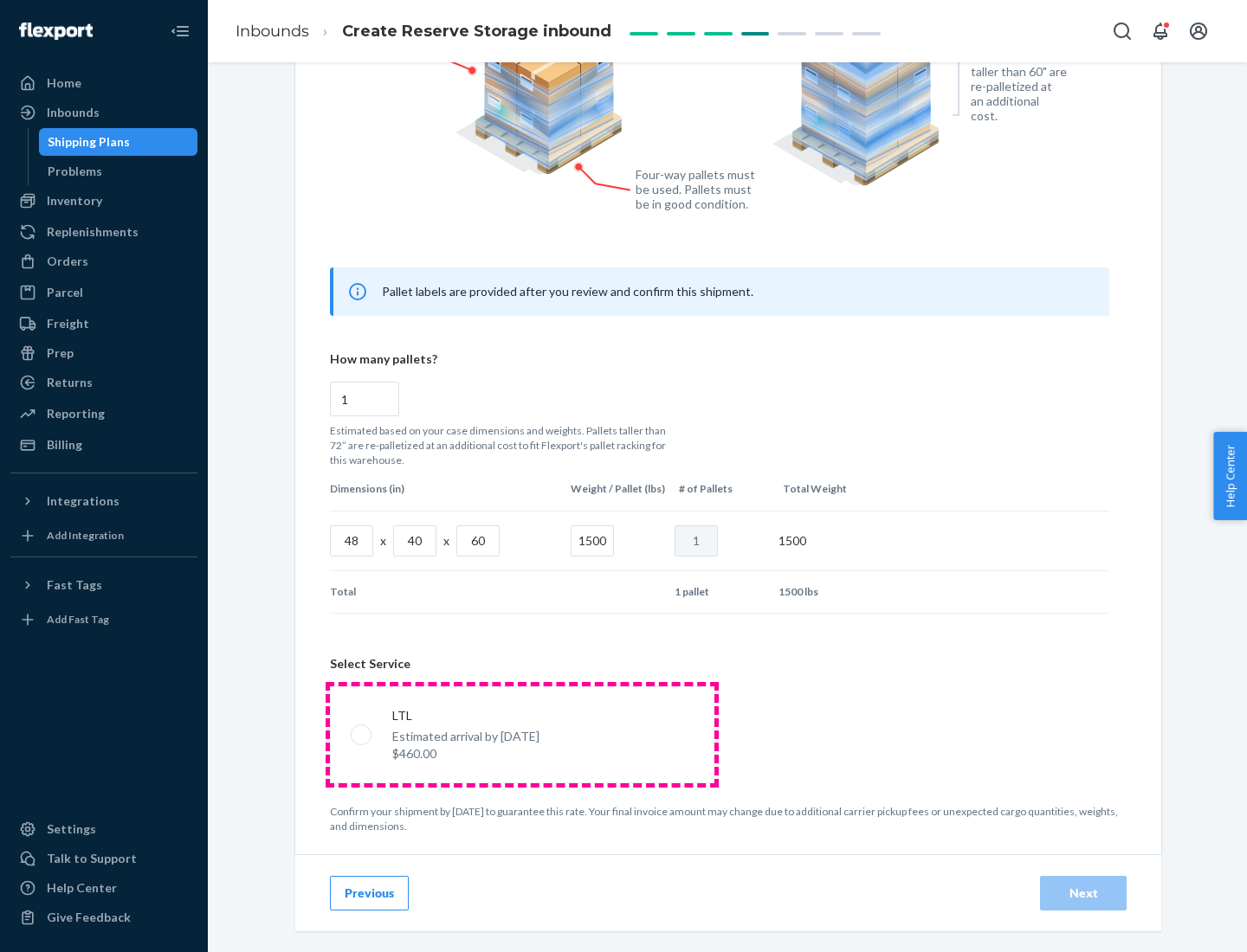
click at [521, 734] on p "Estimated arrival by [DATE]" at bounding box center [465, 736] width 147 height 18
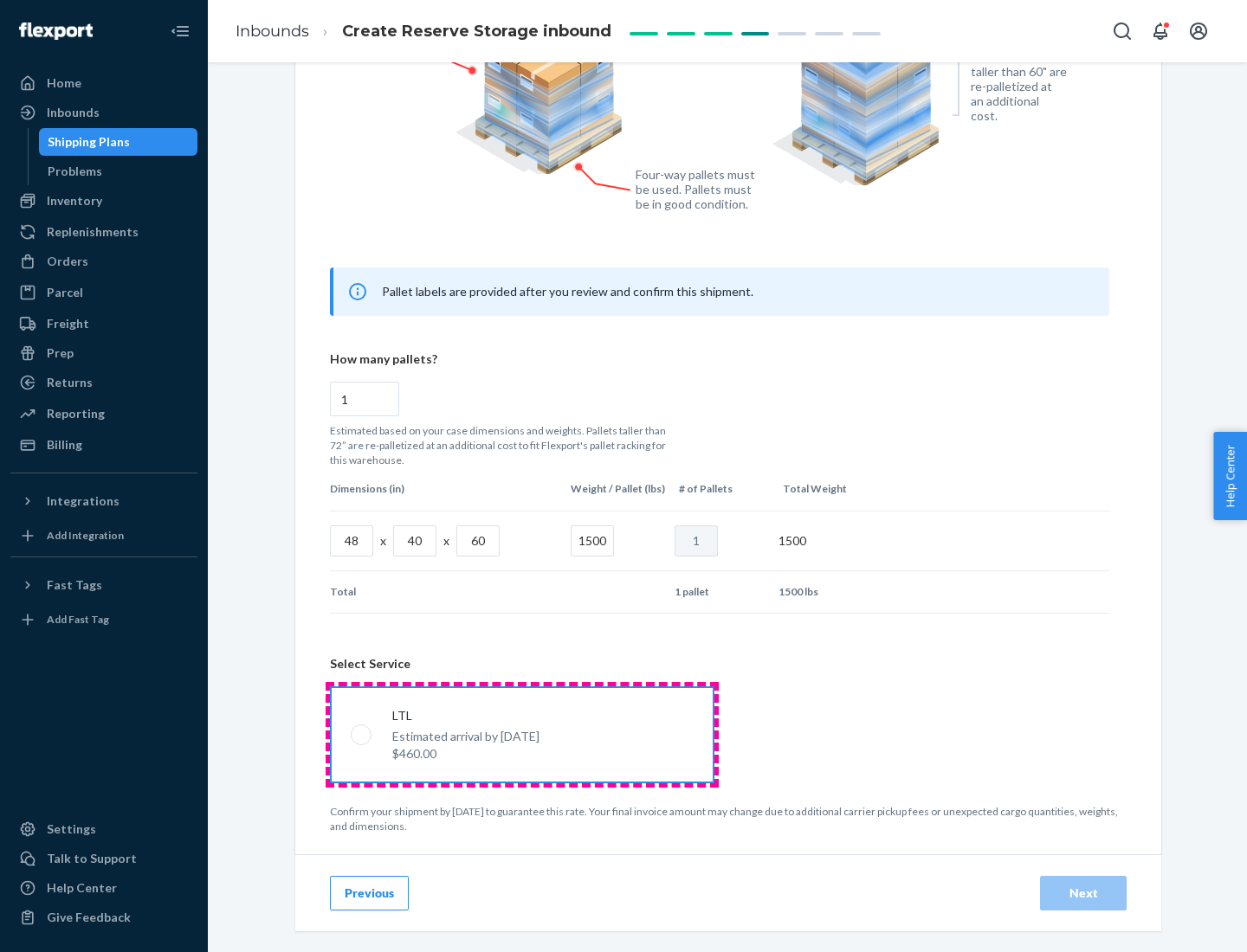
click at [362, 734] on input "LTL Estimated arrival by [DATE] $460.00" at bounding box center [356, 733] width 11 height 11
radio input "true"
radio input "false"
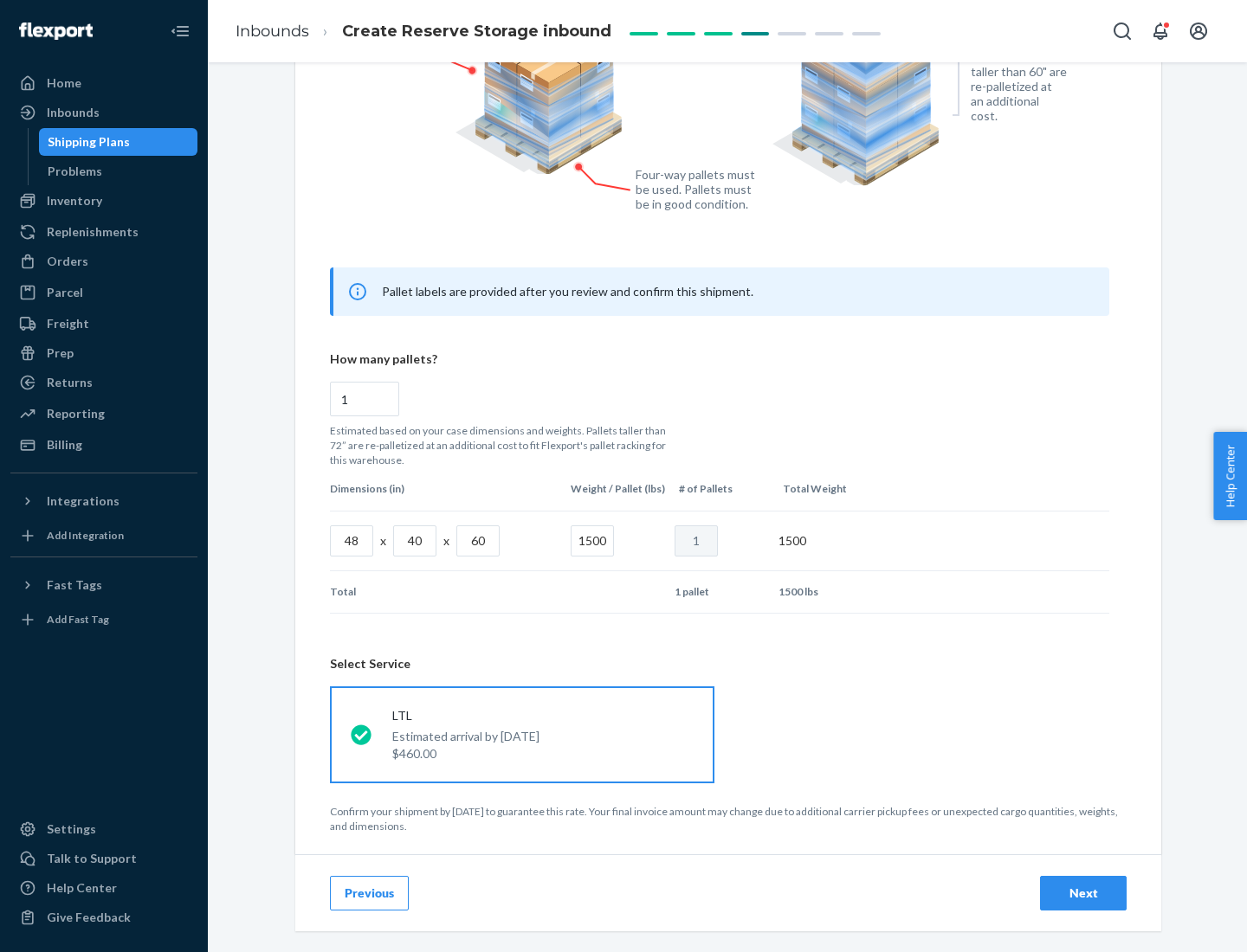
click at [1083, 893] on div "Next" at bounding box center [1083, 894] width 57 height 18
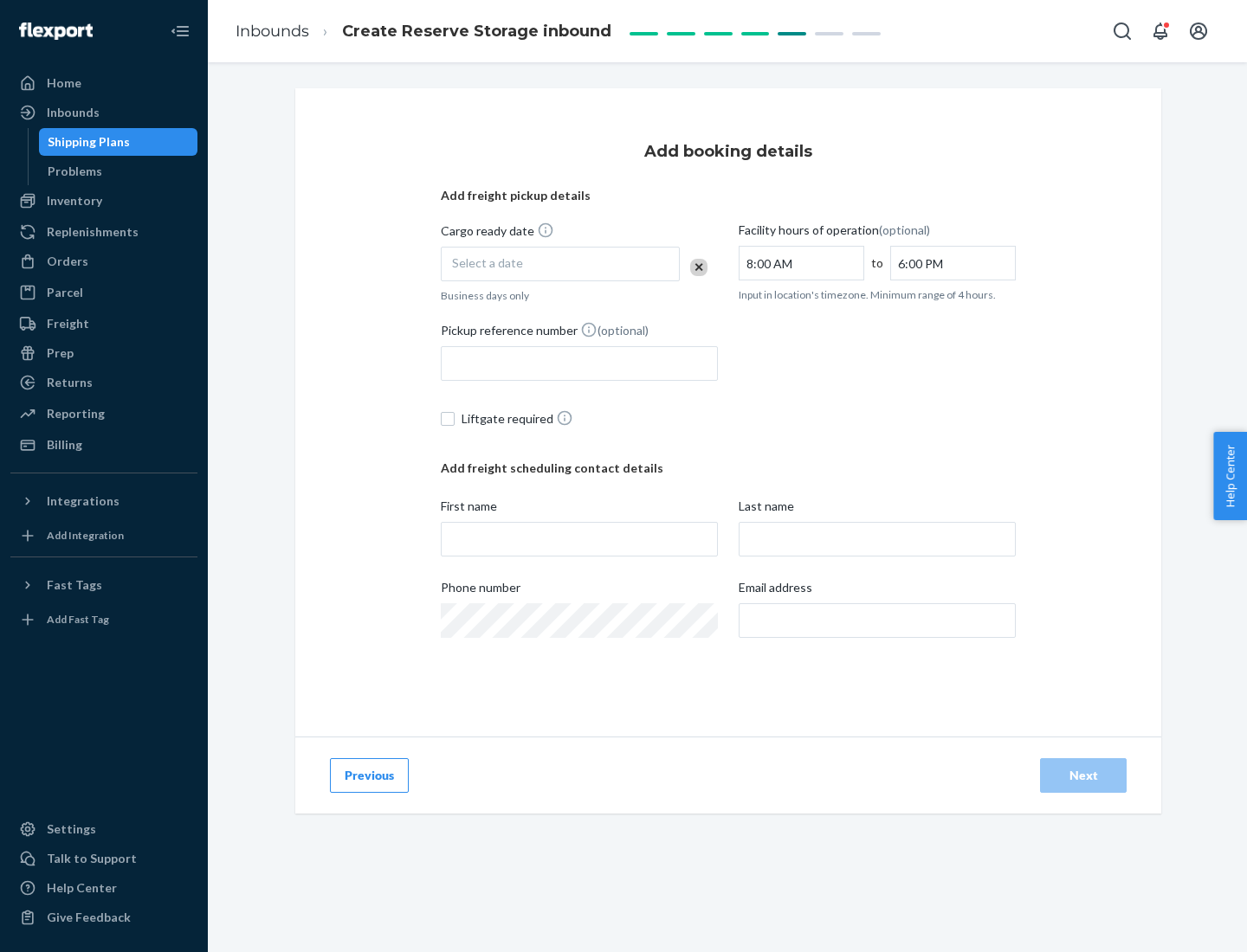
click at [560, 264] on div "Select a date" at bounding box center [560, 264] width 239 height 34
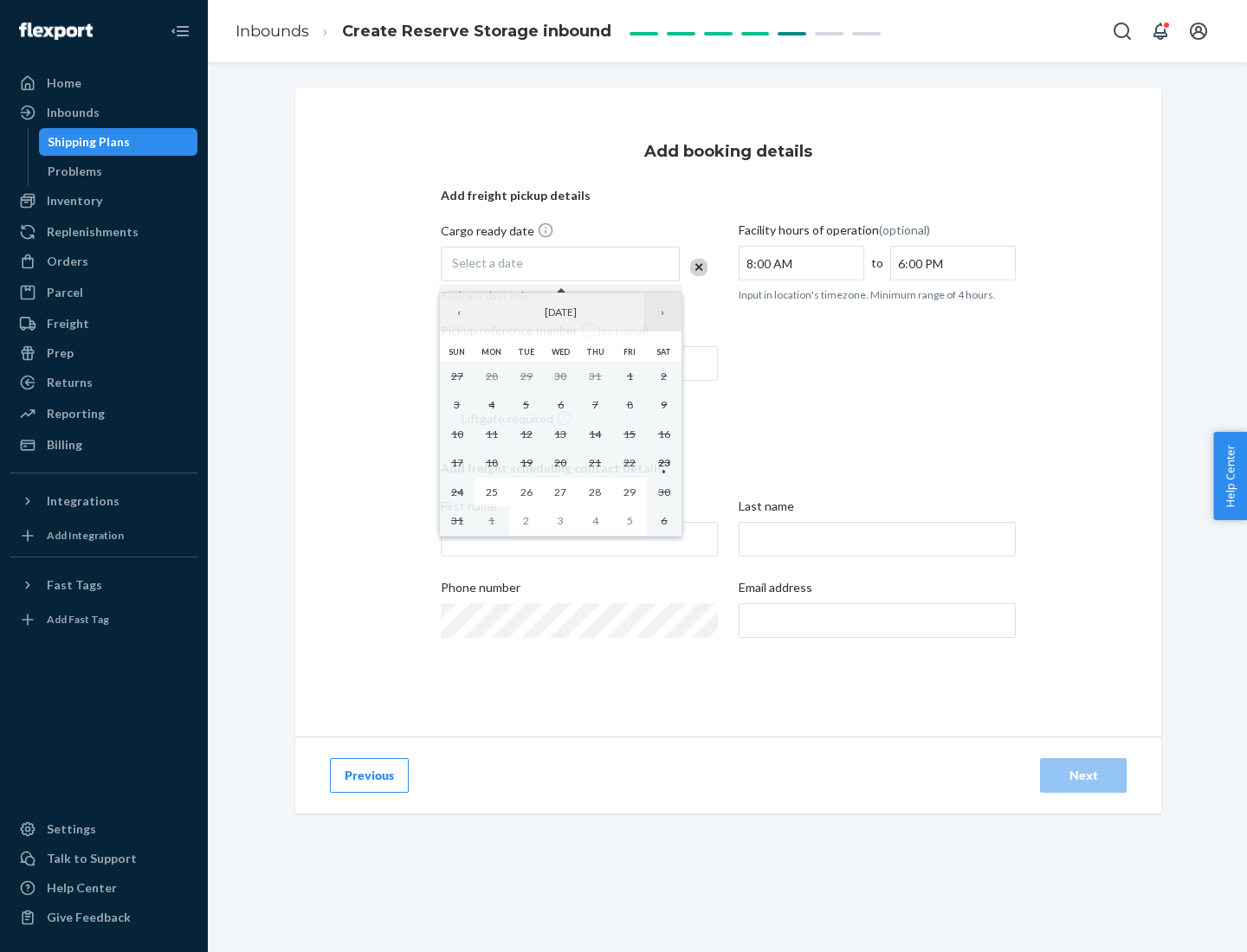
click at [663, 312] on button "›" at bounding box center [662, 312] width 38 height 38
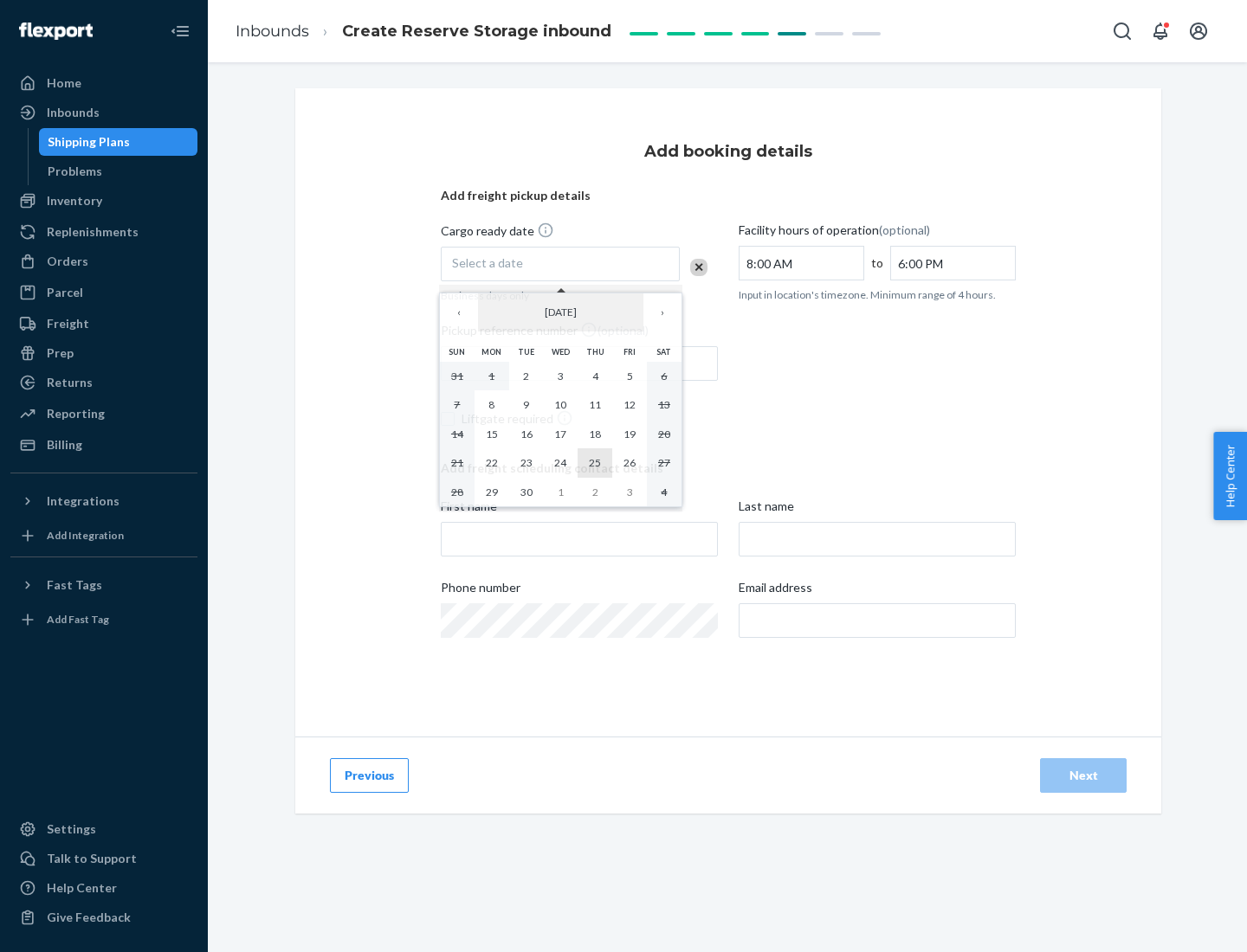
click at [595, 463] on abbr "25" at bounding box center [595, 462] width 12 height 13
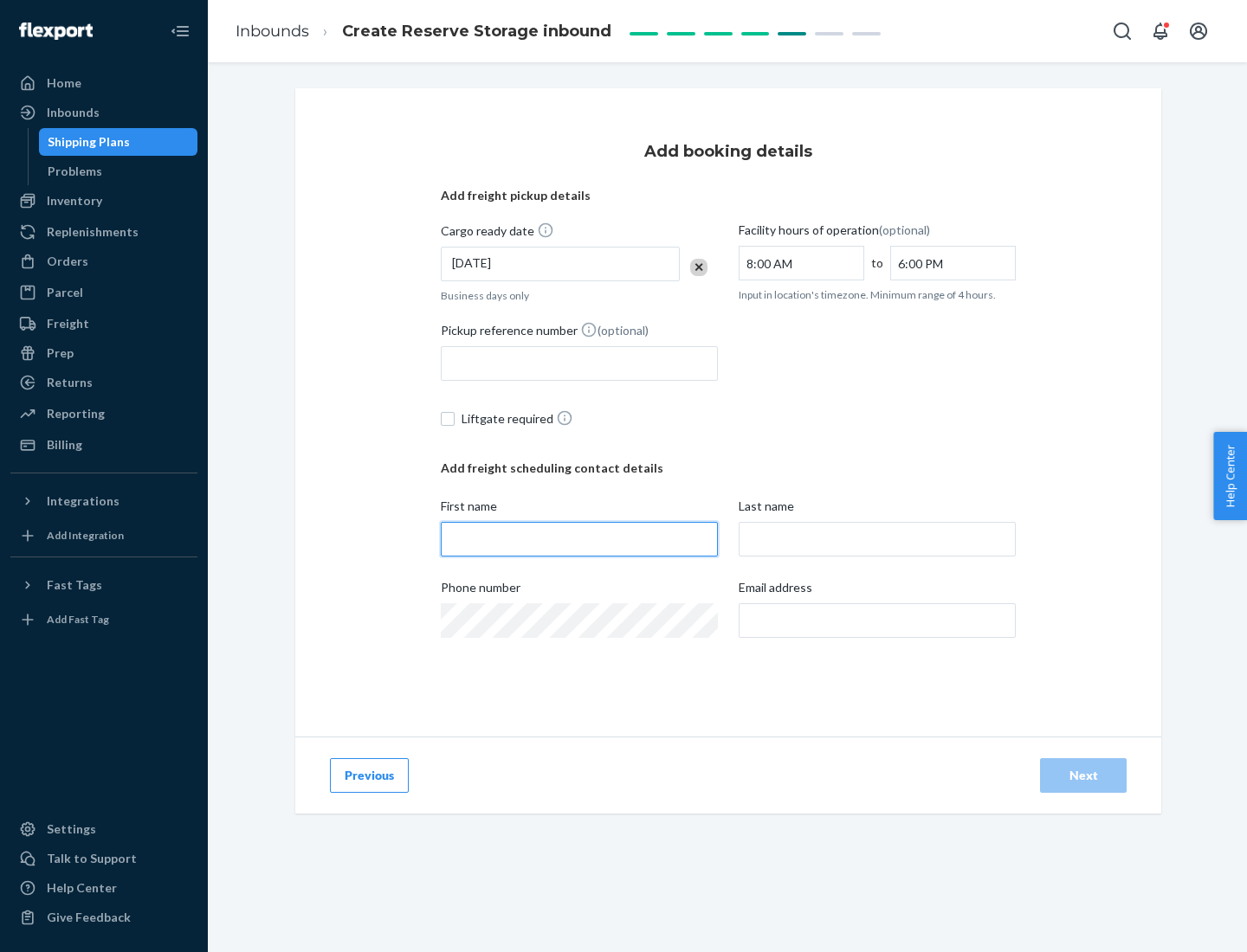
click at [579, 539] on input "First name" at bounding box center [579, 539] width 277 height 34
type input "[PERSON_NAME]"
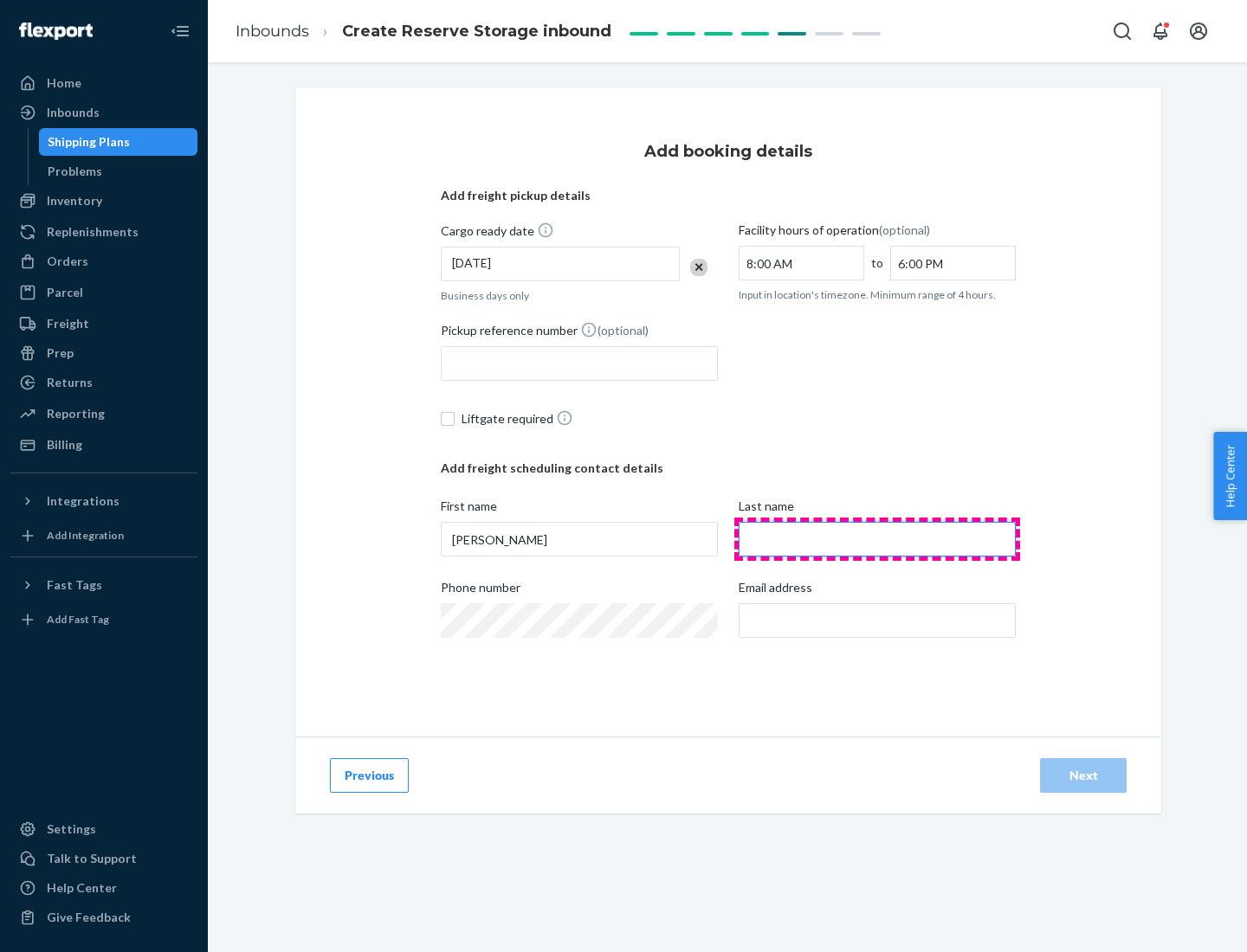
click at [878, 539] on input "Last name" at bounding box center [877, 539] width 277 height 34
type input "Doe"
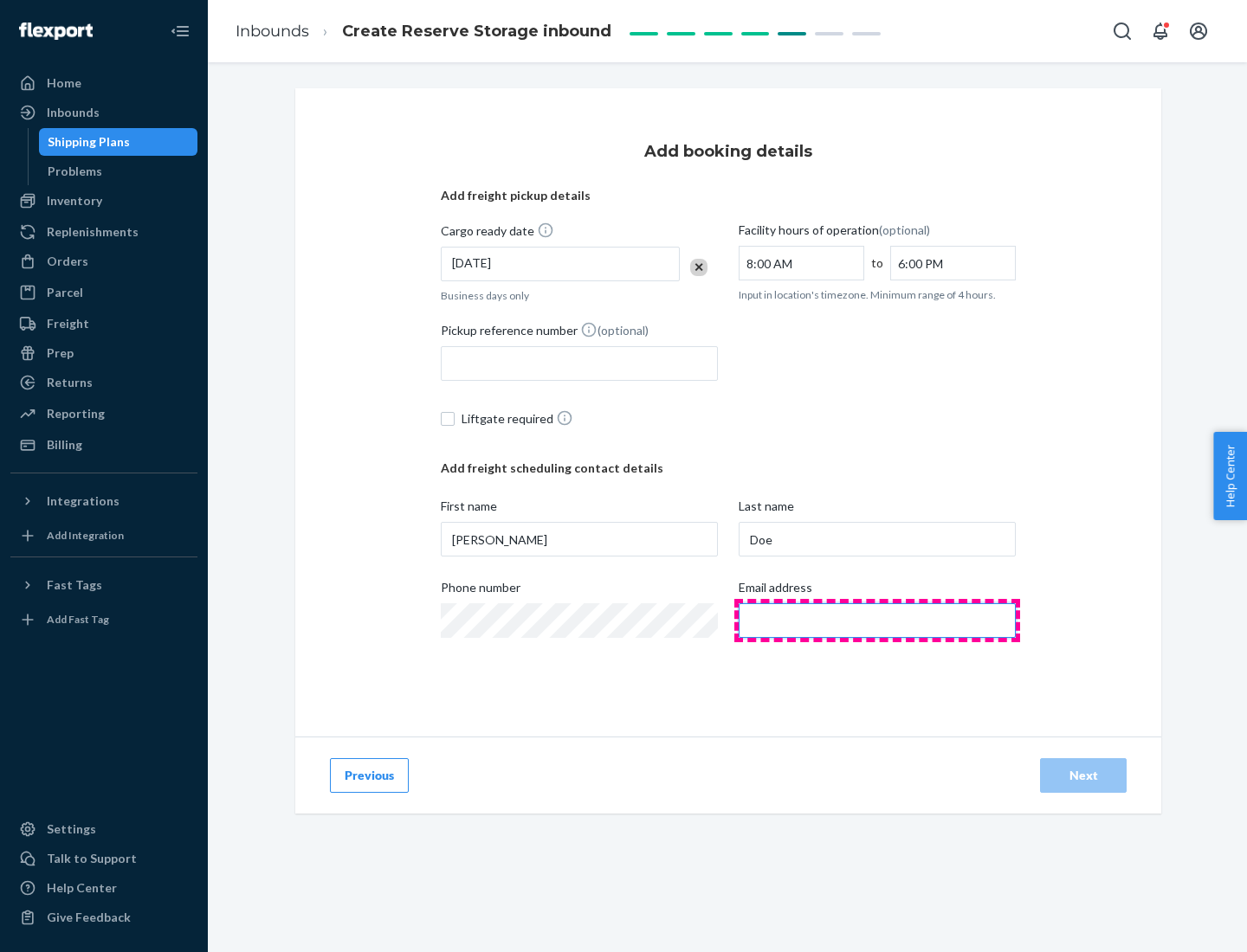
click at [878, 620] on input "Email address" at bounding box center [877, 620] width 277 height 34
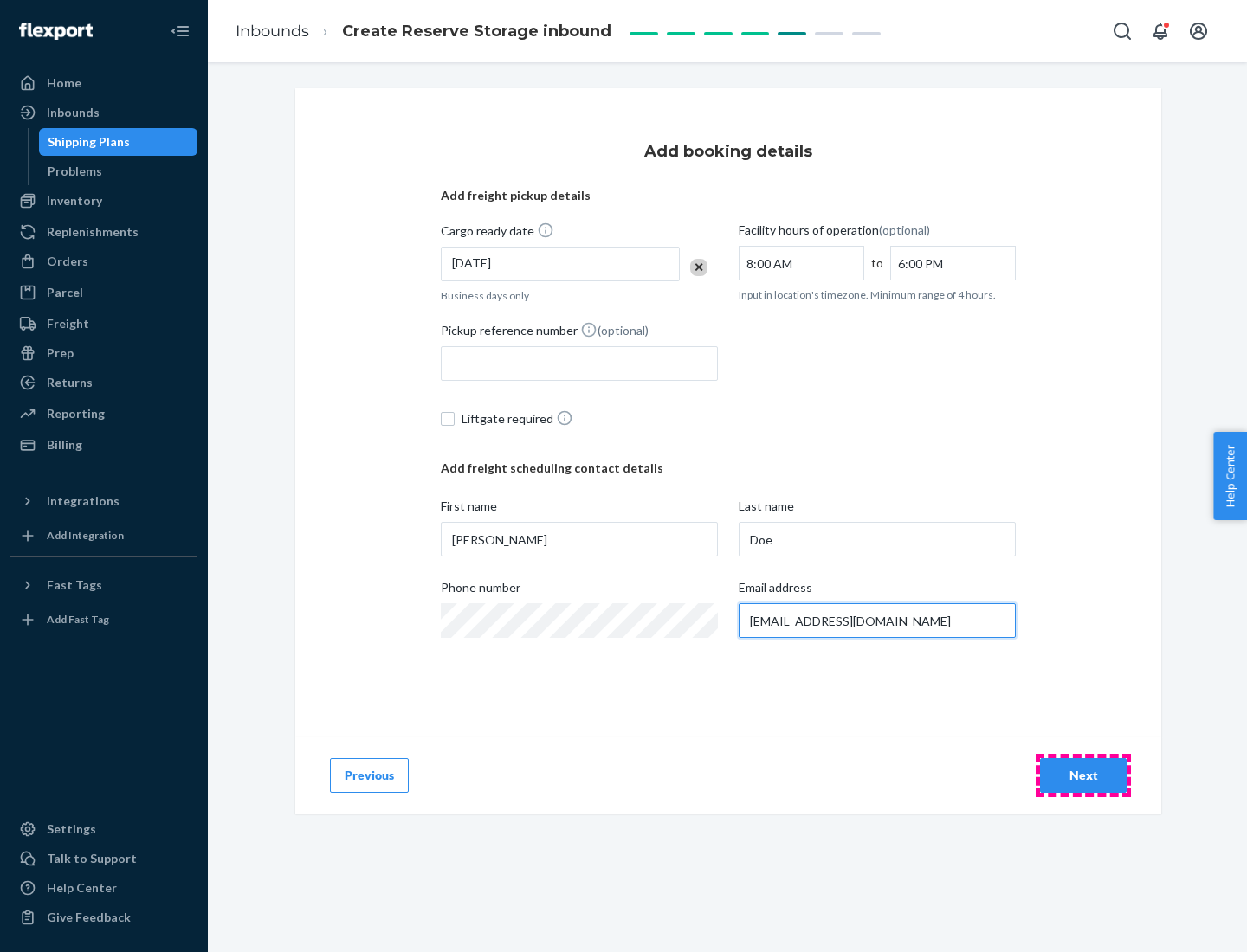
type input "[EMAIL_ADDRESS][DOMAIN_NAME]"
click at [1083, 776] on div "Next" at bounding box center [1083, 776] width 57 height 18
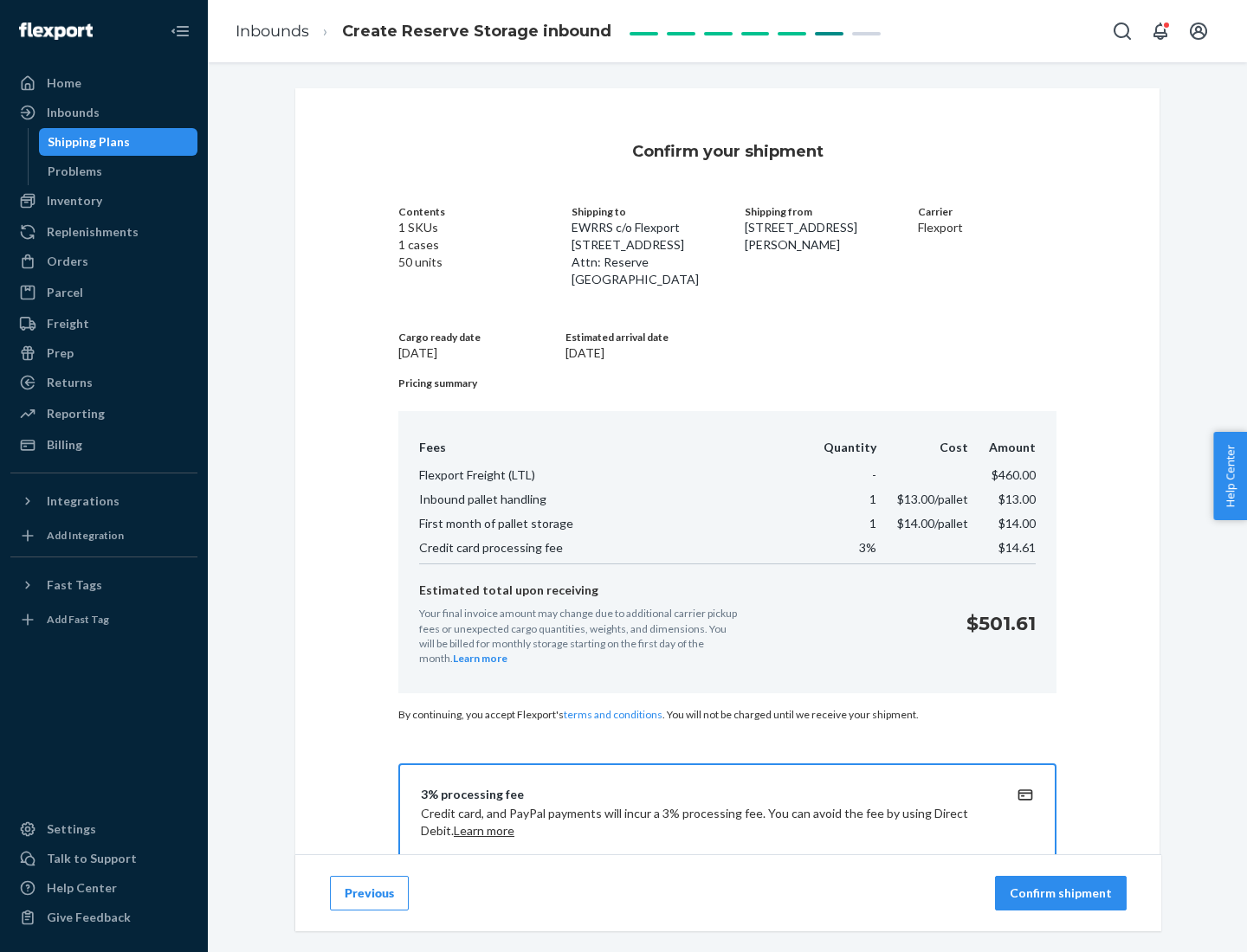
scroll to position [249, 0]
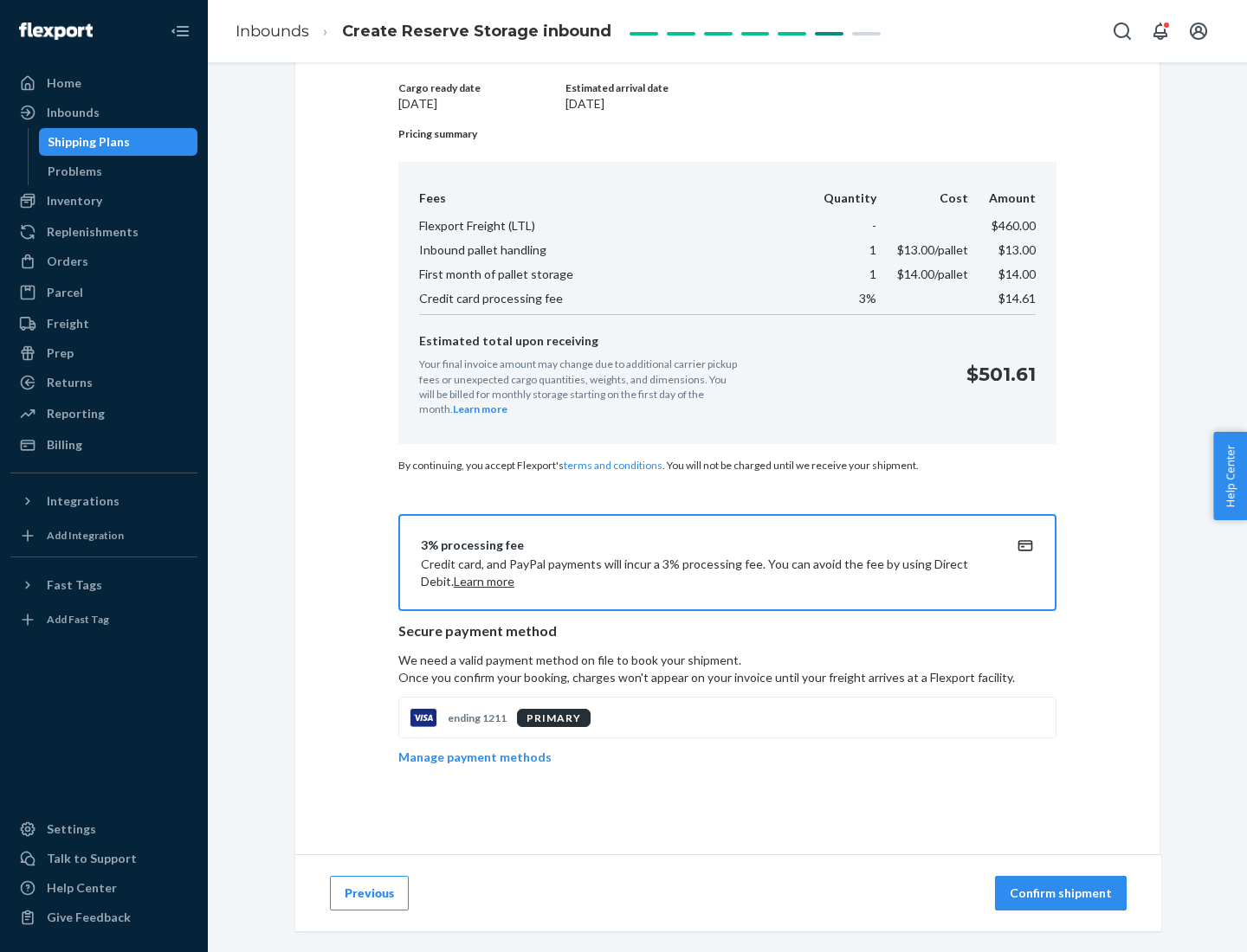
click at [1063, 893] on p "Confirm shipment" at bounding box center [1061, 894] width 102 height 18
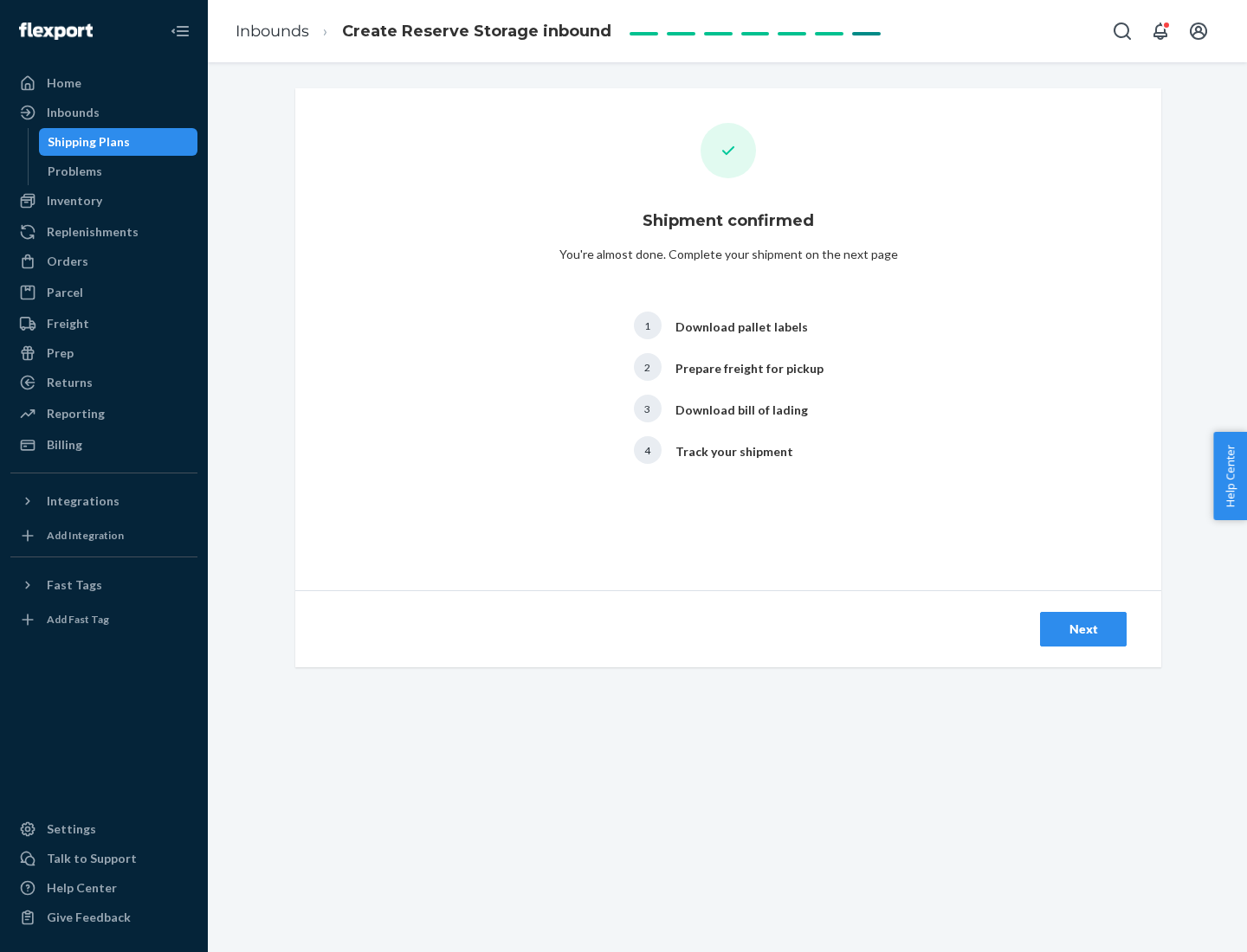
click at [1083, 629] on div "Next" at bounding box center [1083, 629] width 57 height 18
